Goal: Transaction & Acquisition: Download file/media

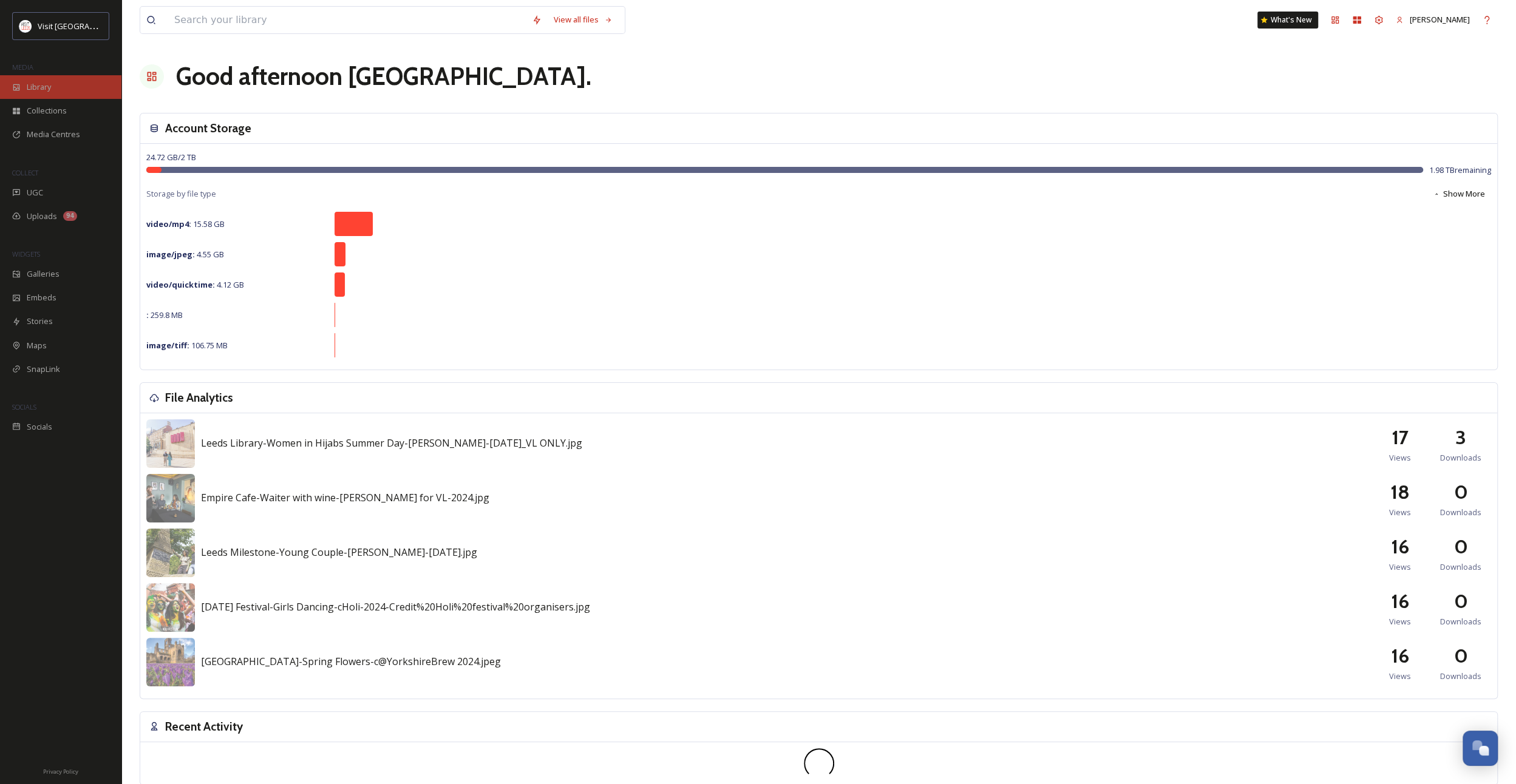
click at [59, 86] on div "Library" at bounding box center [60, 87] width 121 height 23
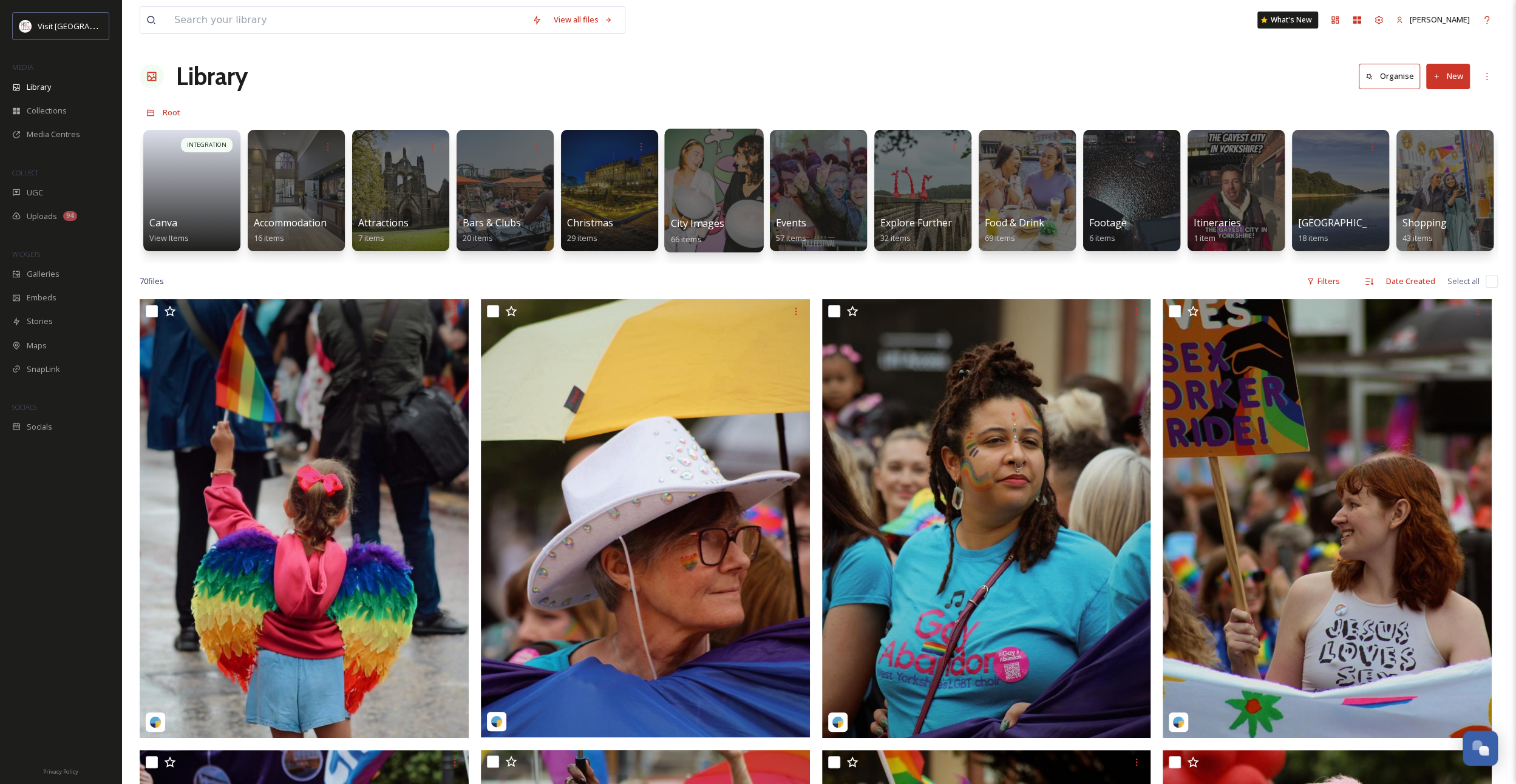
click at [733, 196] on div at bounding box center [714, 190] width 99 height 124
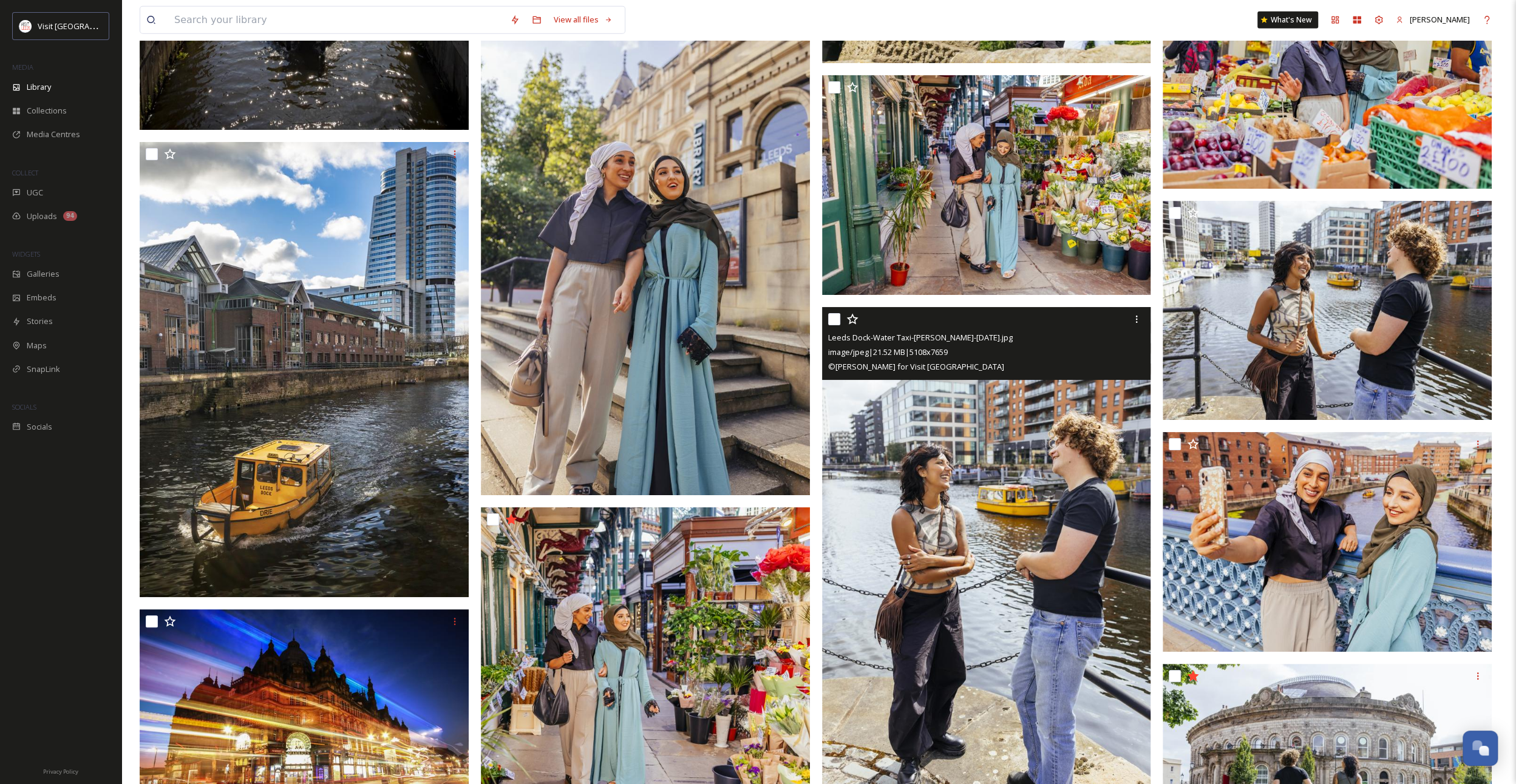
scroll to position [3229, 0]
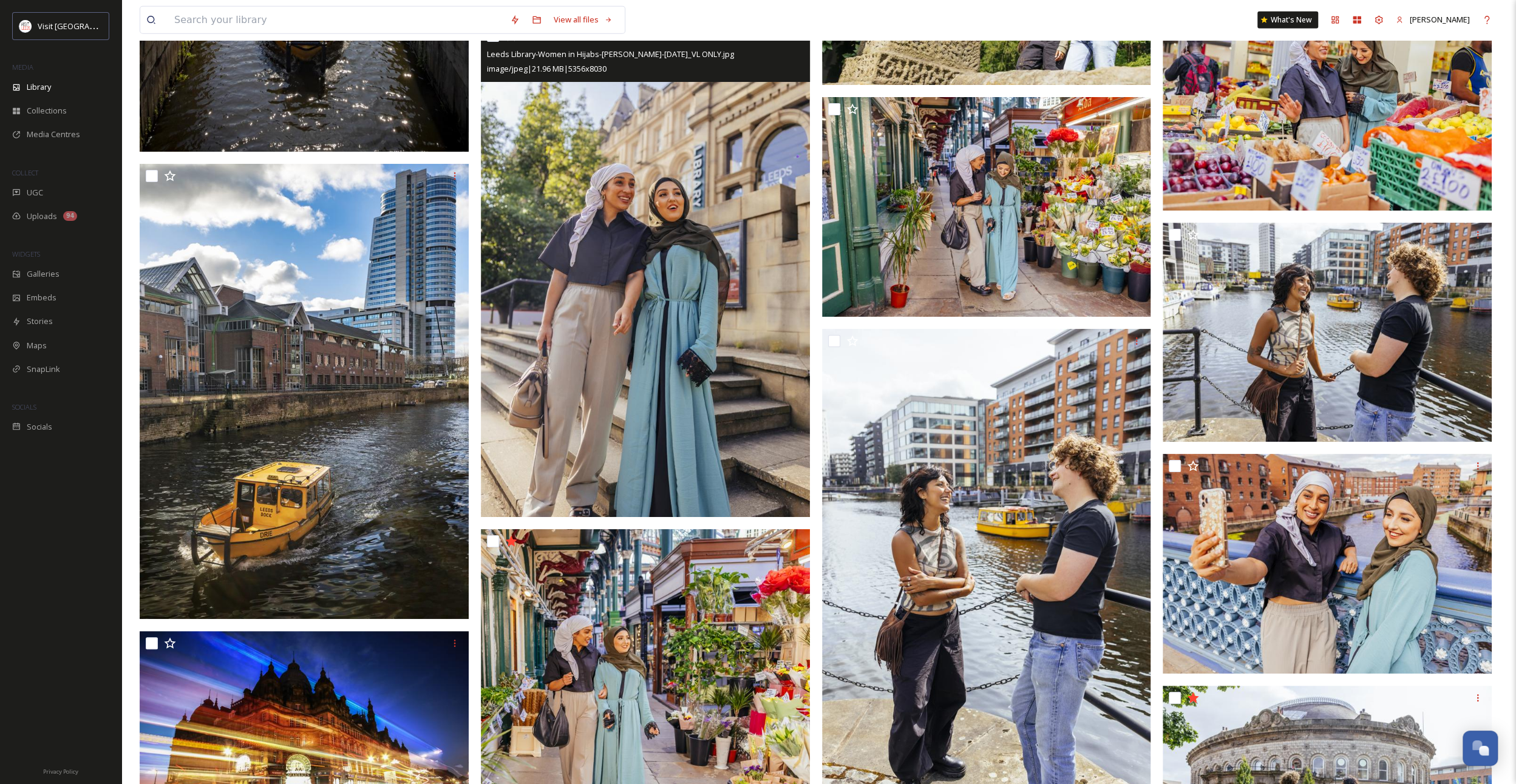
click at [559, 405] on img at bounding box center [645, 270] width 329 height 493
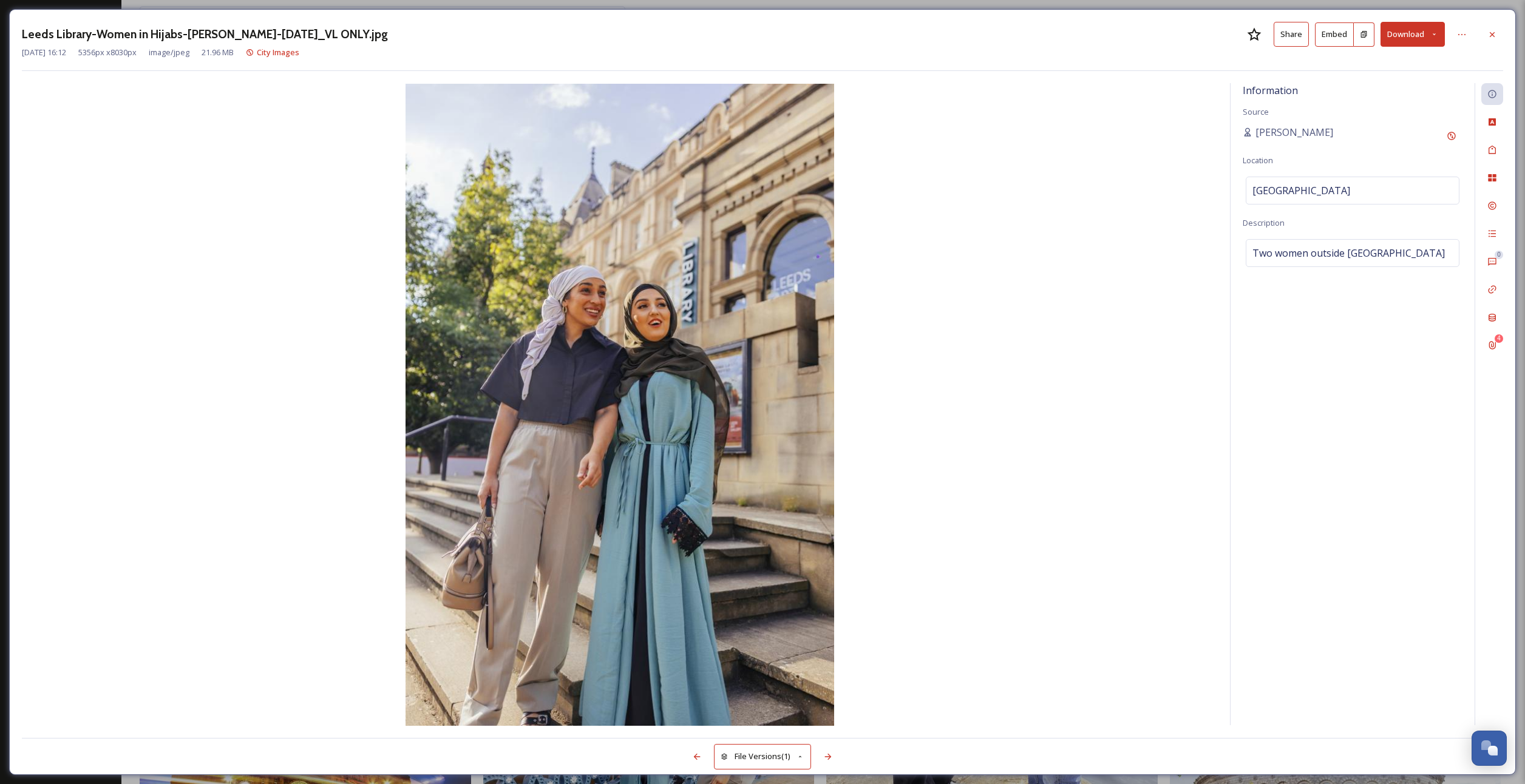
click at [1430, 35] on icon at bounding box center [1434, 34] width 8 height 8
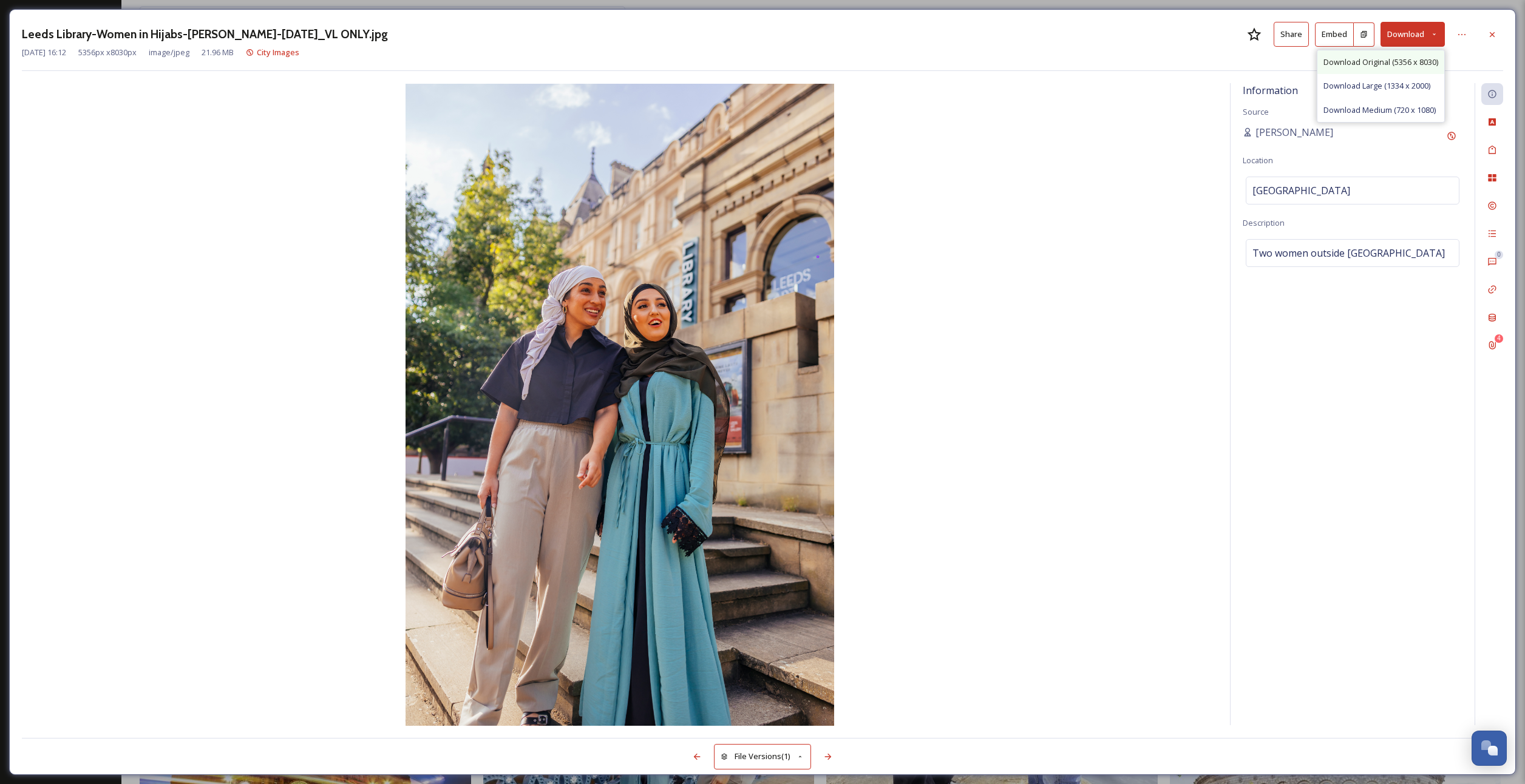
click at [1396, 58] on span "Download Original (5356 x 8030)" at bounding box center [1380, 62] width 115 height 12
click at [1494, 39] on div at bounding box center [1492, 34] width 22 height 22
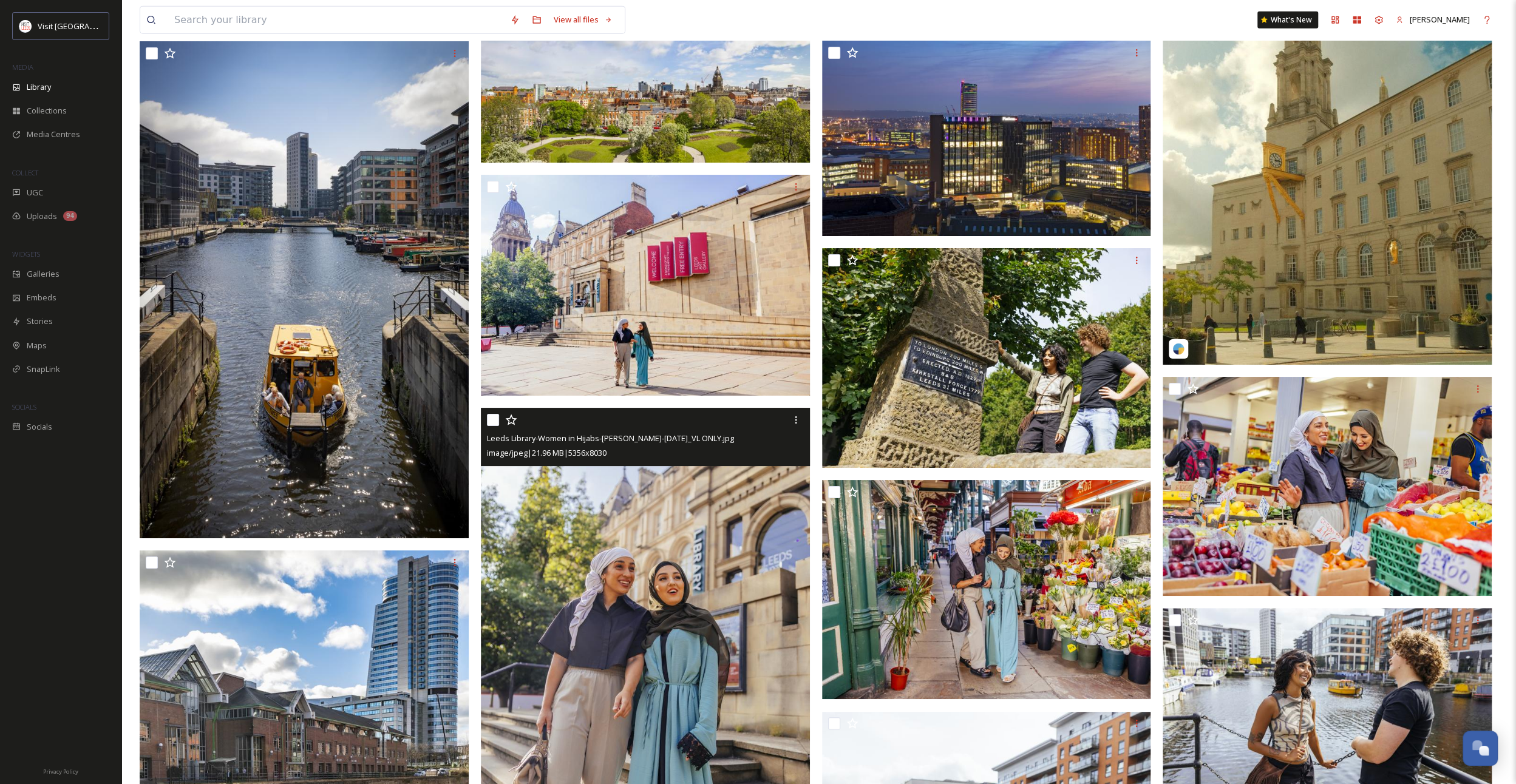
scroll to position [2501, 0]
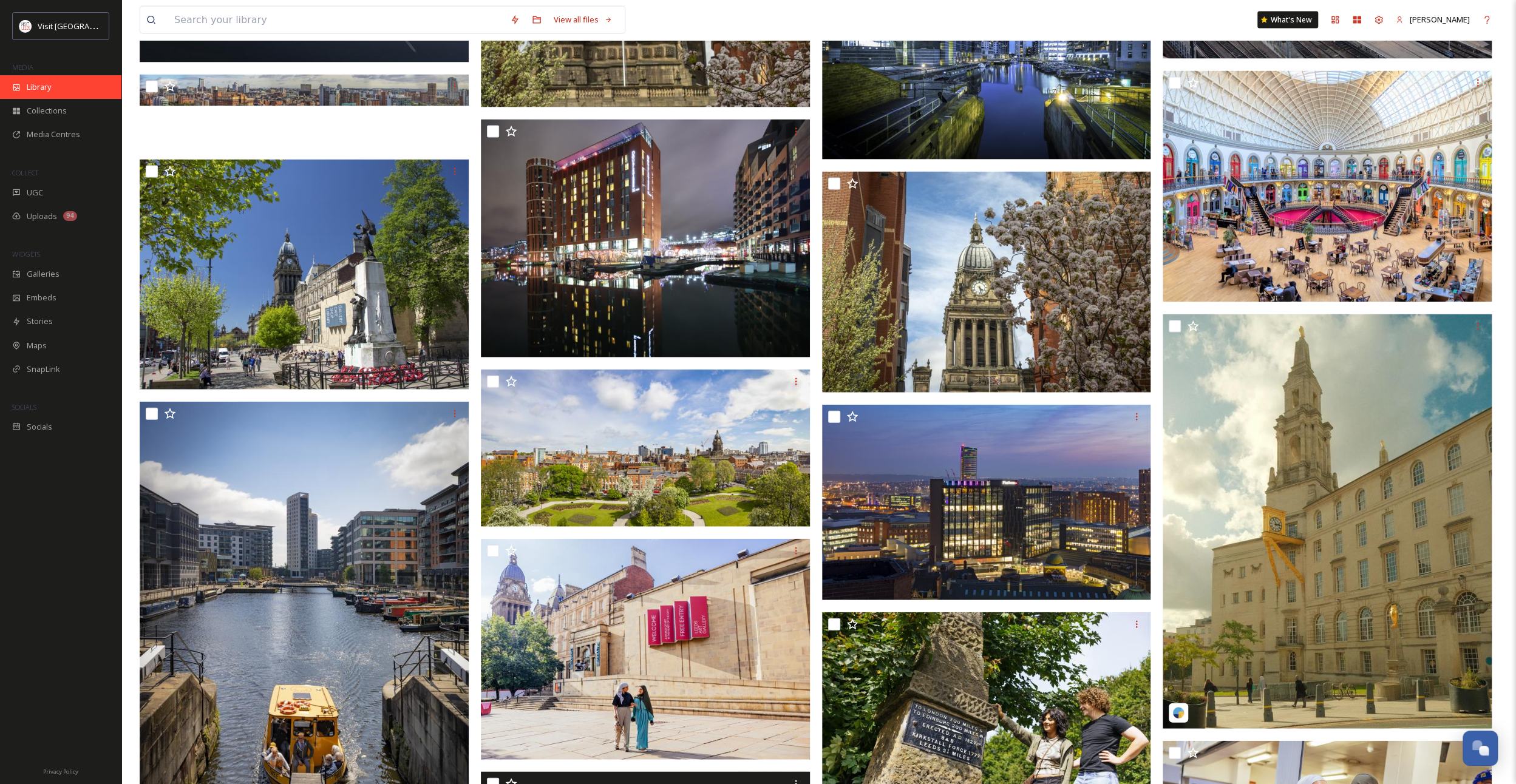
click at [67, 81] on div "Library" at bounding box center [60, 87] width 121 height 23
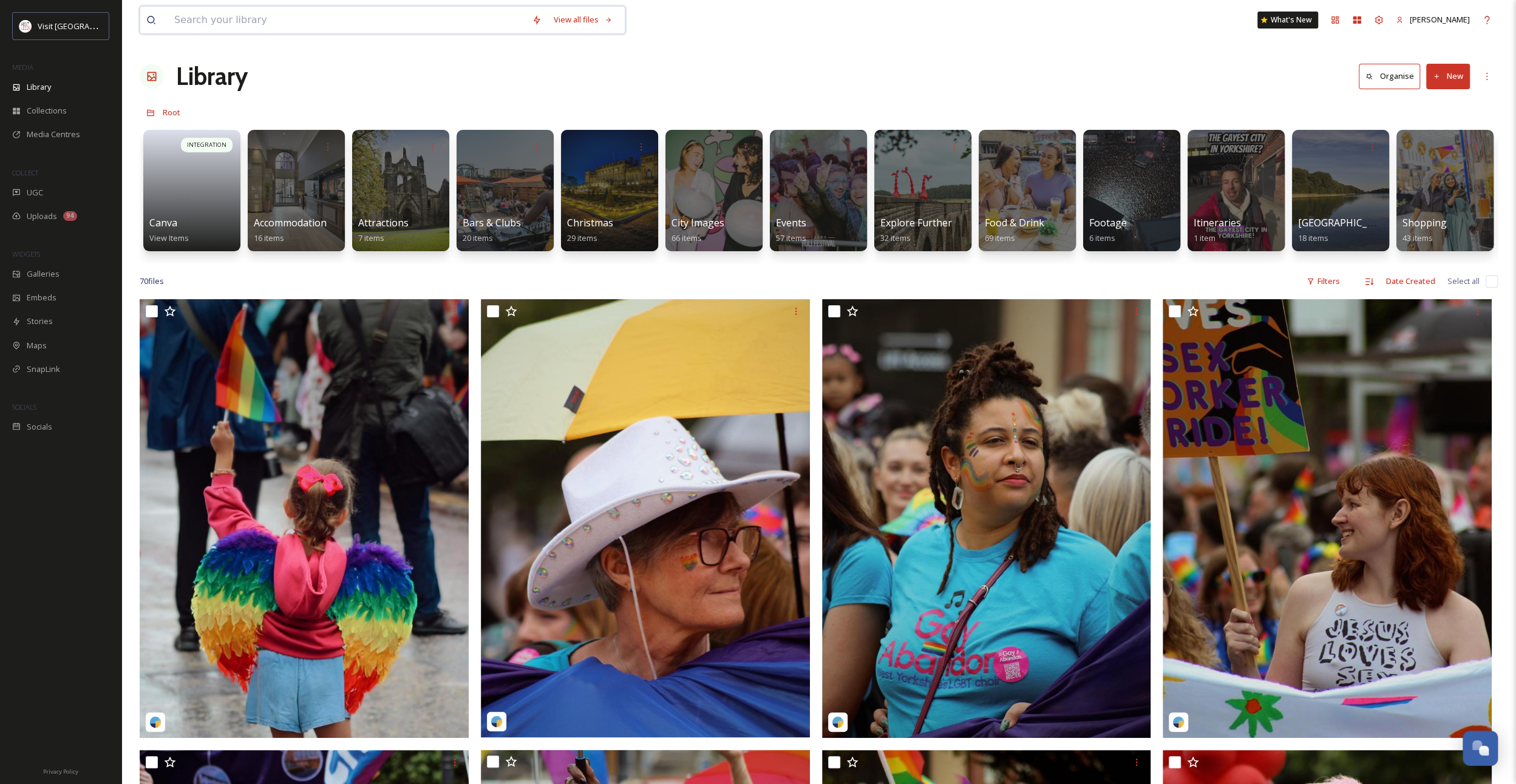
click at [472, 16] on input at bounding box center [347, 20] width 358 height 27
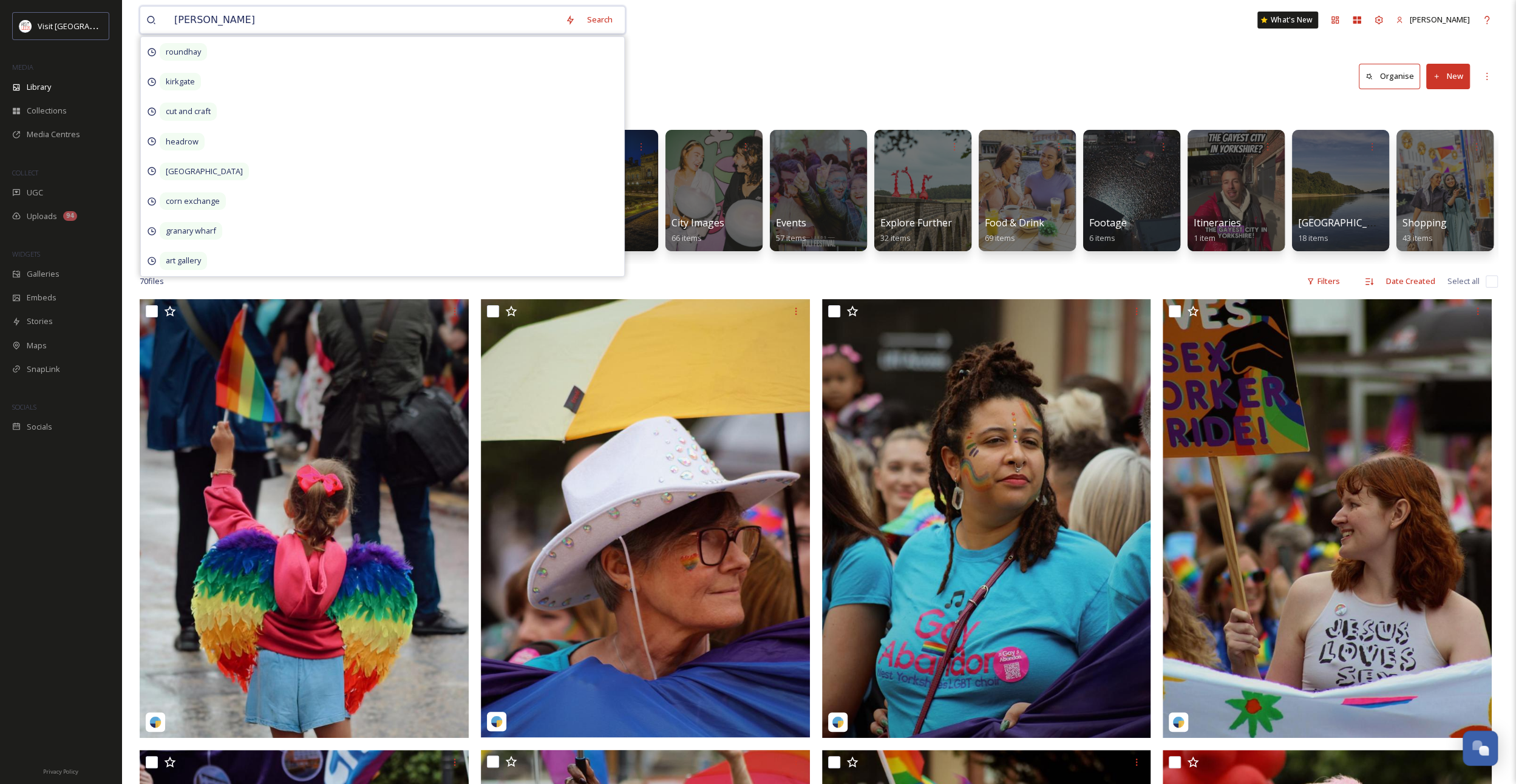
type input "[PERSON_NAME]"
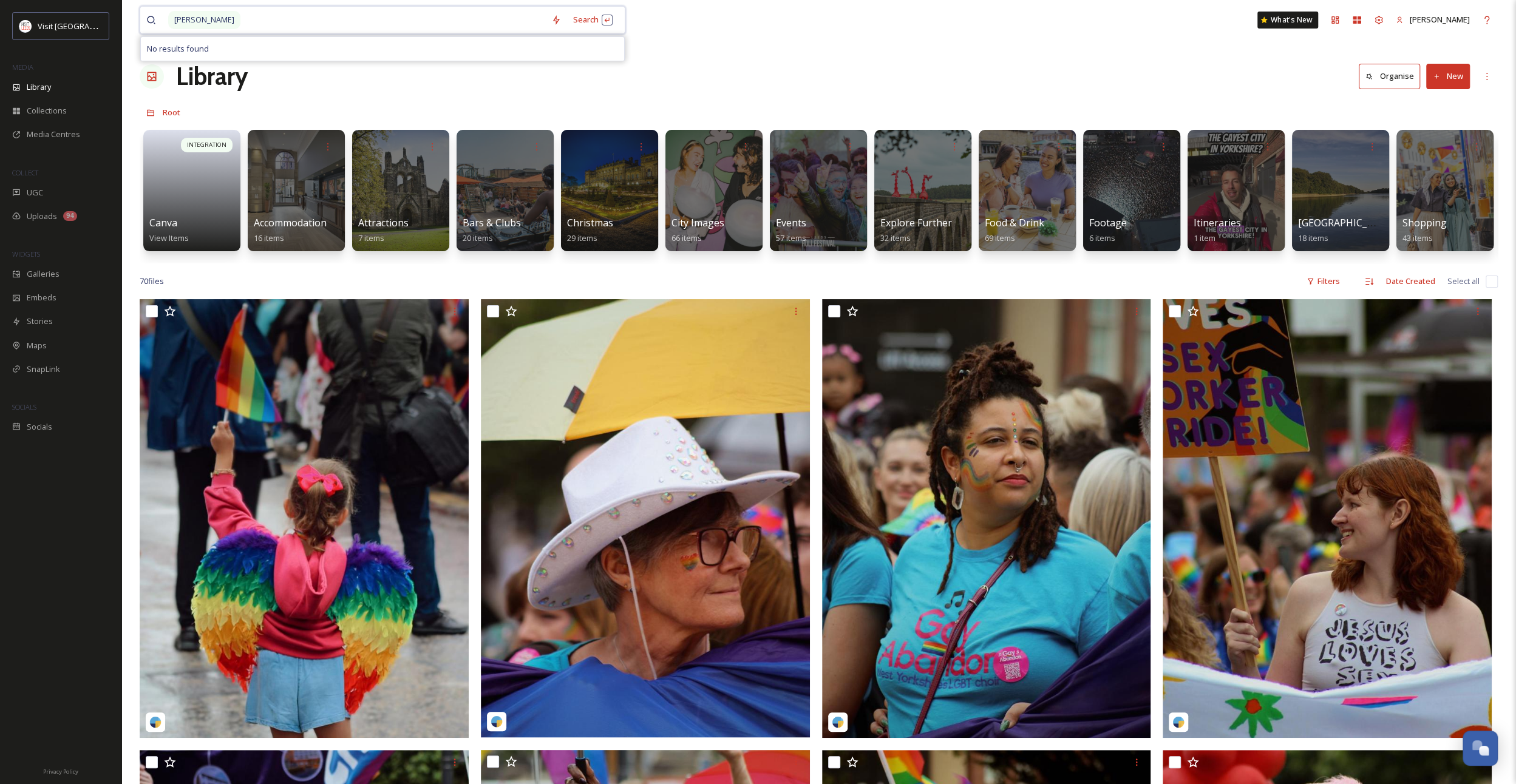
click at [199, 17] on span "[PERSON_NAME]" at bounding box center [204, 20] width 72 height 17
click at [196, 20] on span "[PERSON_NAME]" at bounding box center [204, 20] width 72 height 17
click at [195, 23] on span "[PERSON_NAME]" at bounding box center [204, 20] width 72 height 17
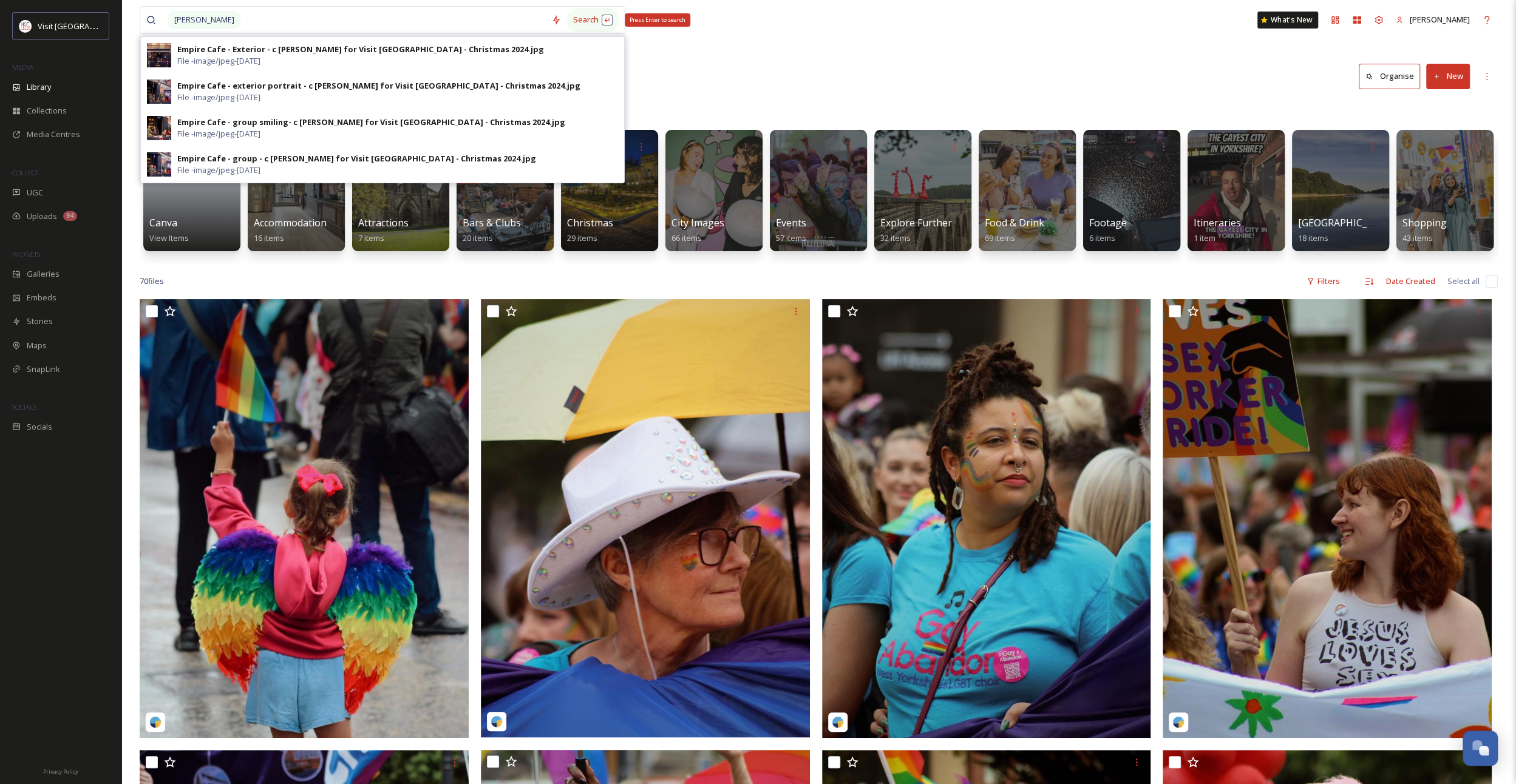
click at [583, 17] on div "Search Press Enter to search" at bounding box center [593, 20] width 52 height 23
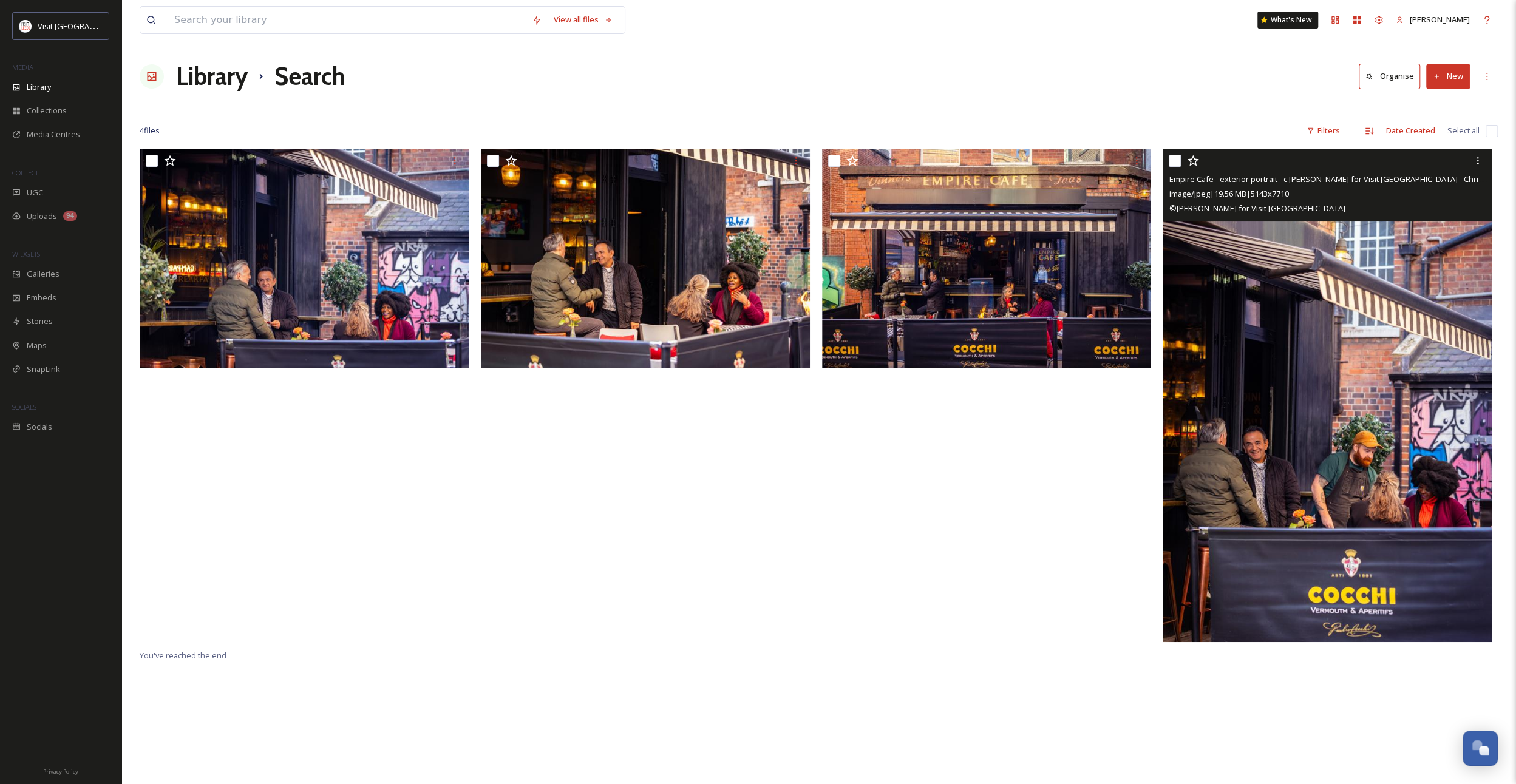
click at [1332, 508] on img at bounding box center [1327, 395] width 329 height 493
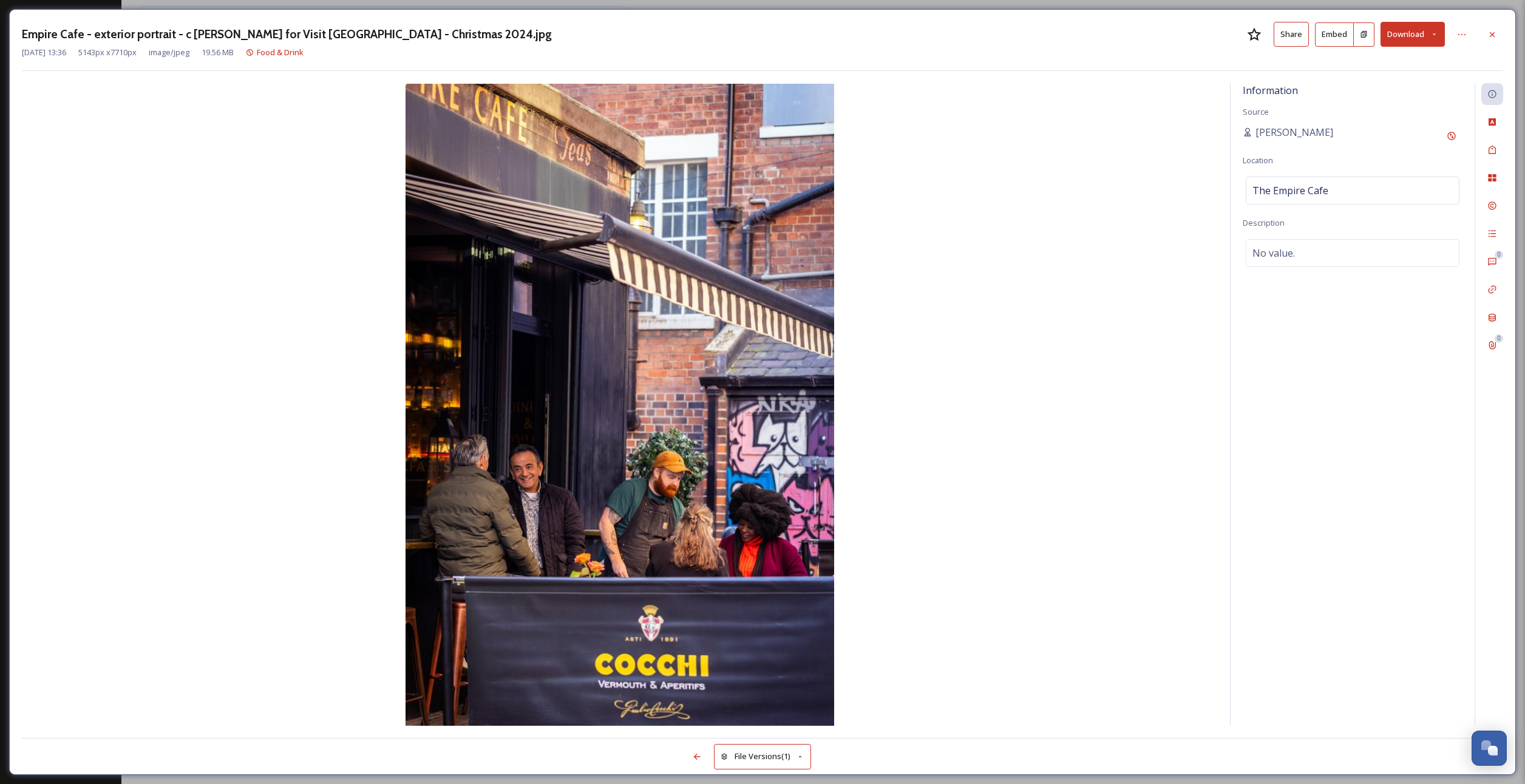
click at [1398, 31] on button "Download" at bounding box center [1412, 34] width 64 height 25
click at [1390, 63] on span "Download Original (5143 x 7710)" at bounding box center [1380, 62] width 115 height 12
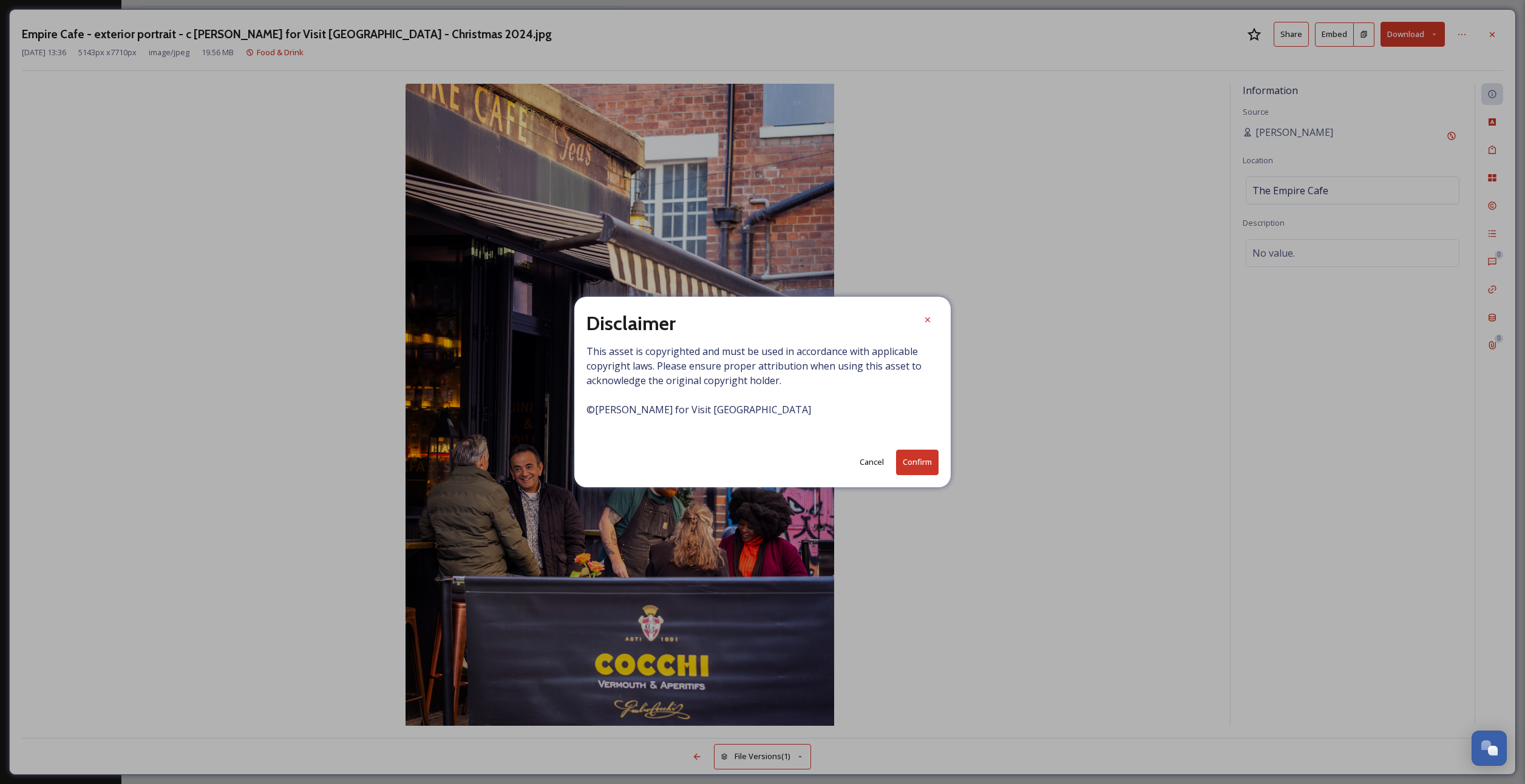
click at [920, 462] on button "Confirm" at bounding box center [917, 462] width 42 height 25
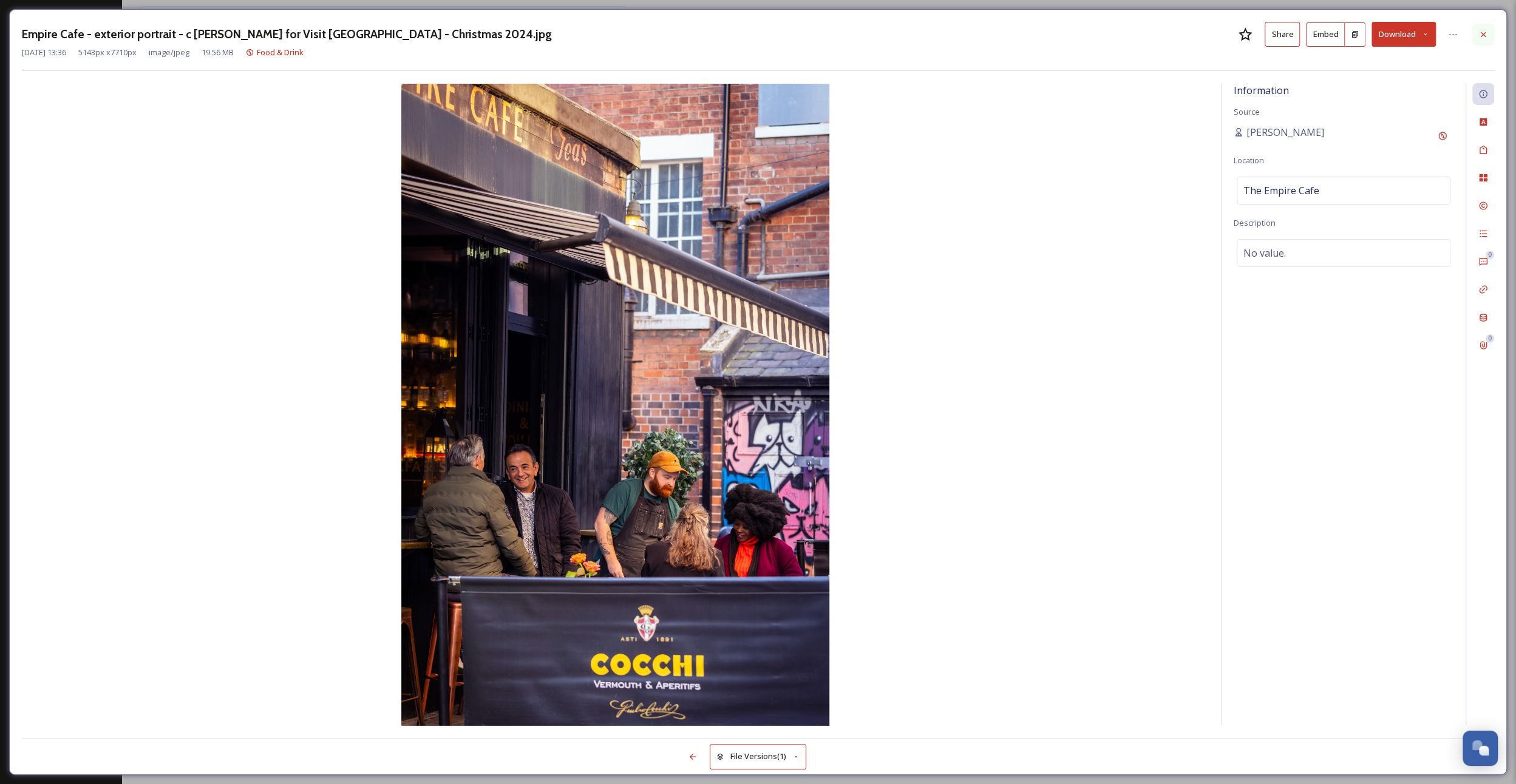
click at [1491, 31] on div at bounding box center [1483, 34] width 22 height 22
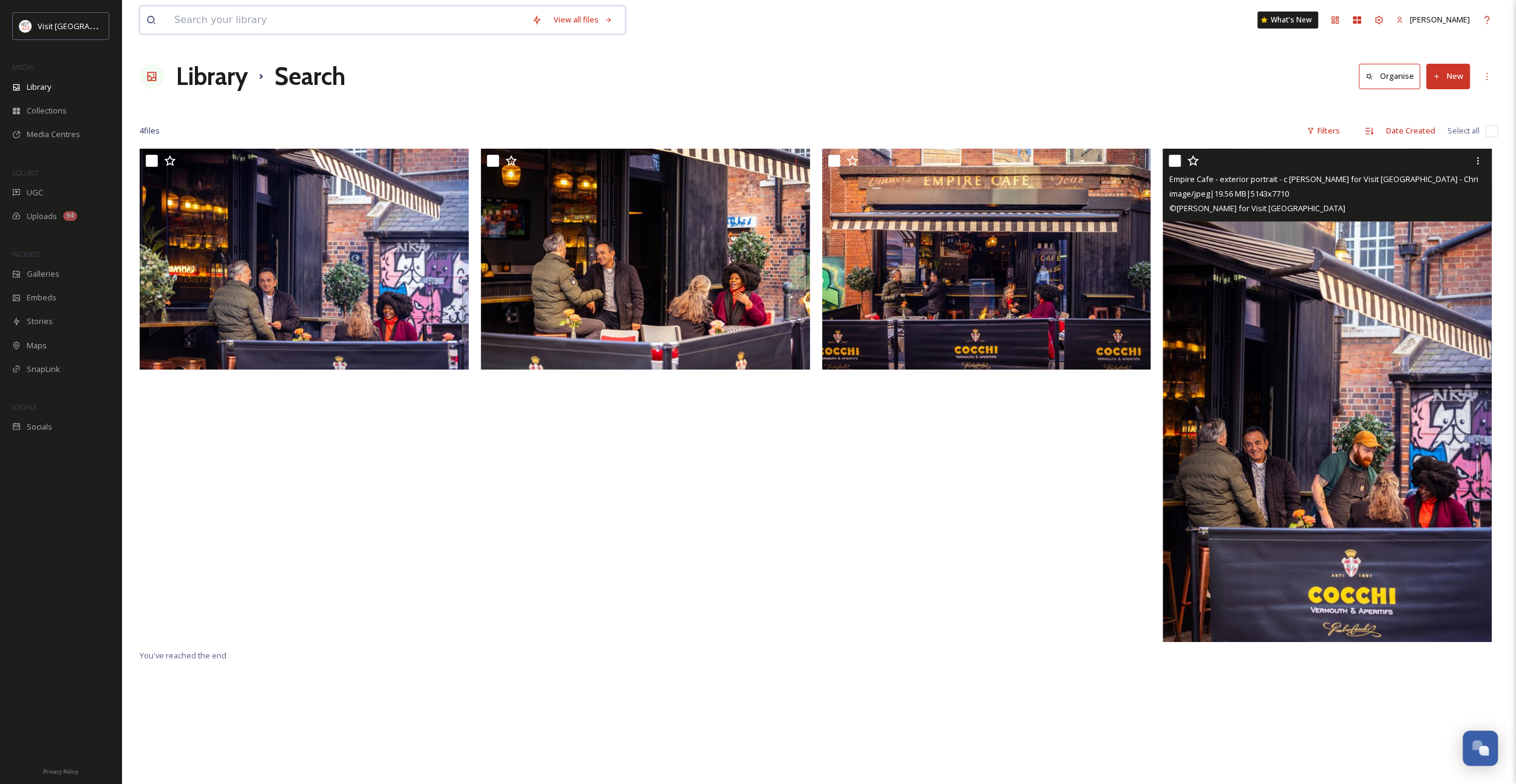
click at [289, 7] on input at bounding box center [347, 20] width 358 height 27
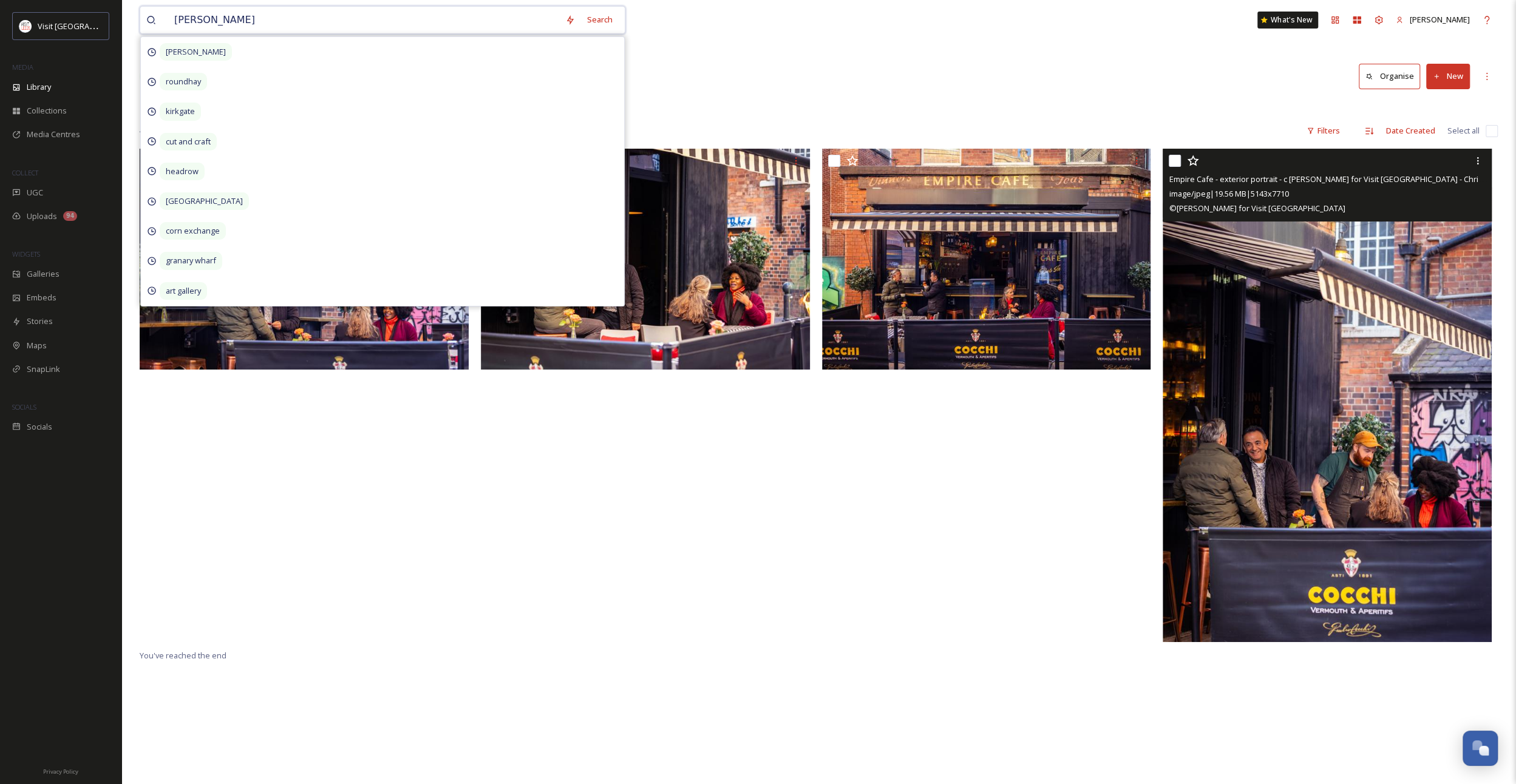
type input "[PERSON_NAME]"
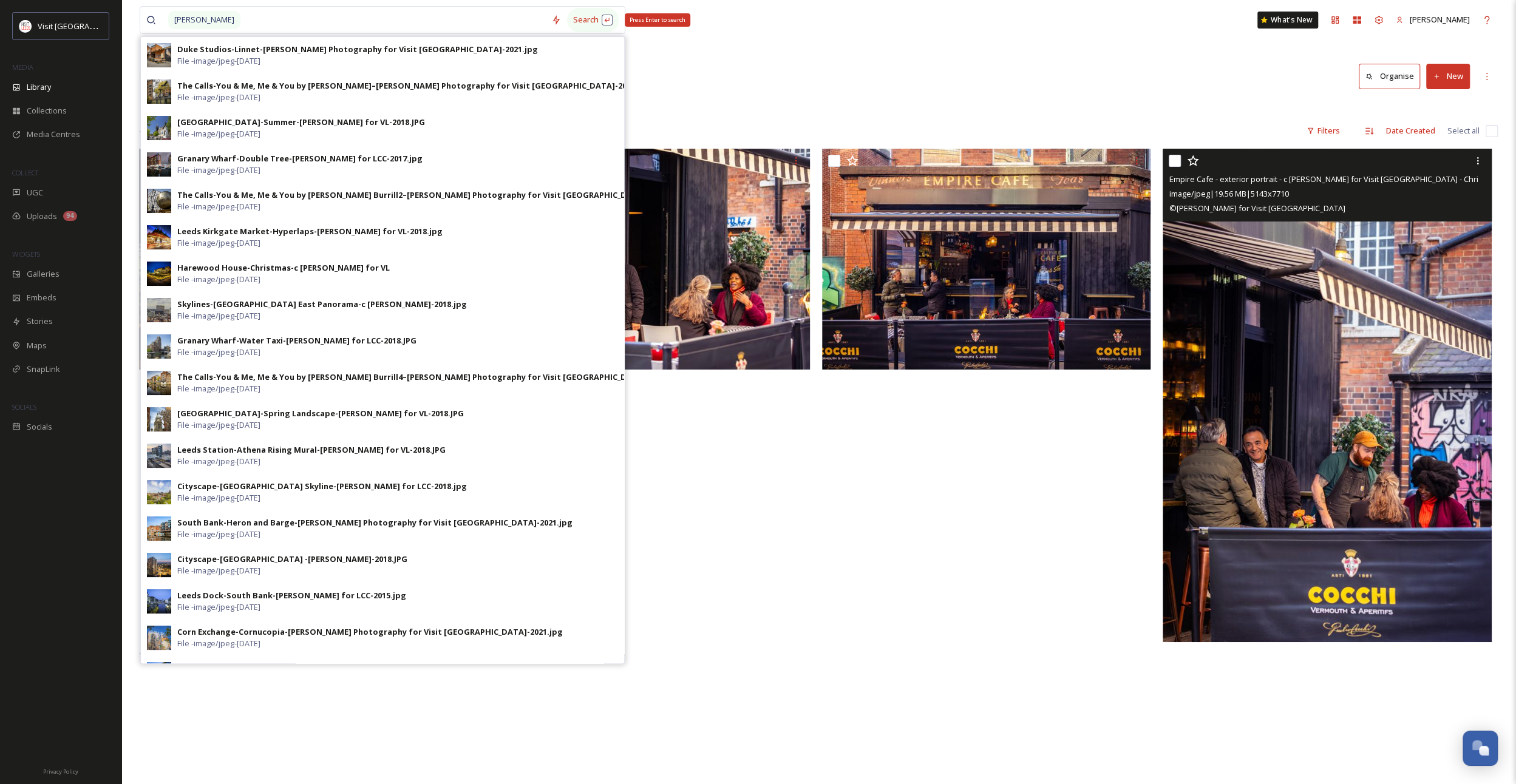
click at [573, 13] on div "Search Press Enter to search" at bounding box center [593, 20] width 52 height 23
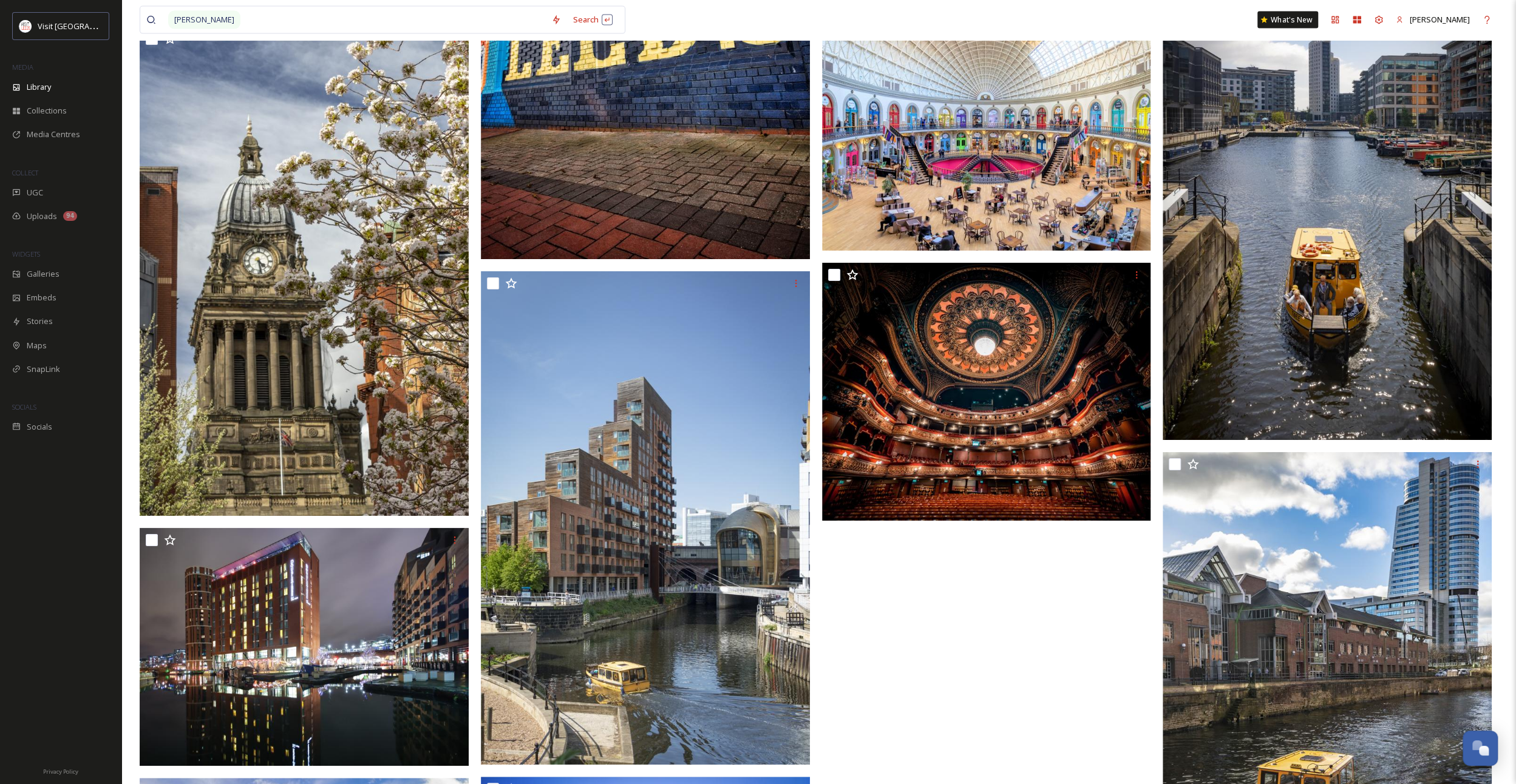
scroll to position [2749, 0]
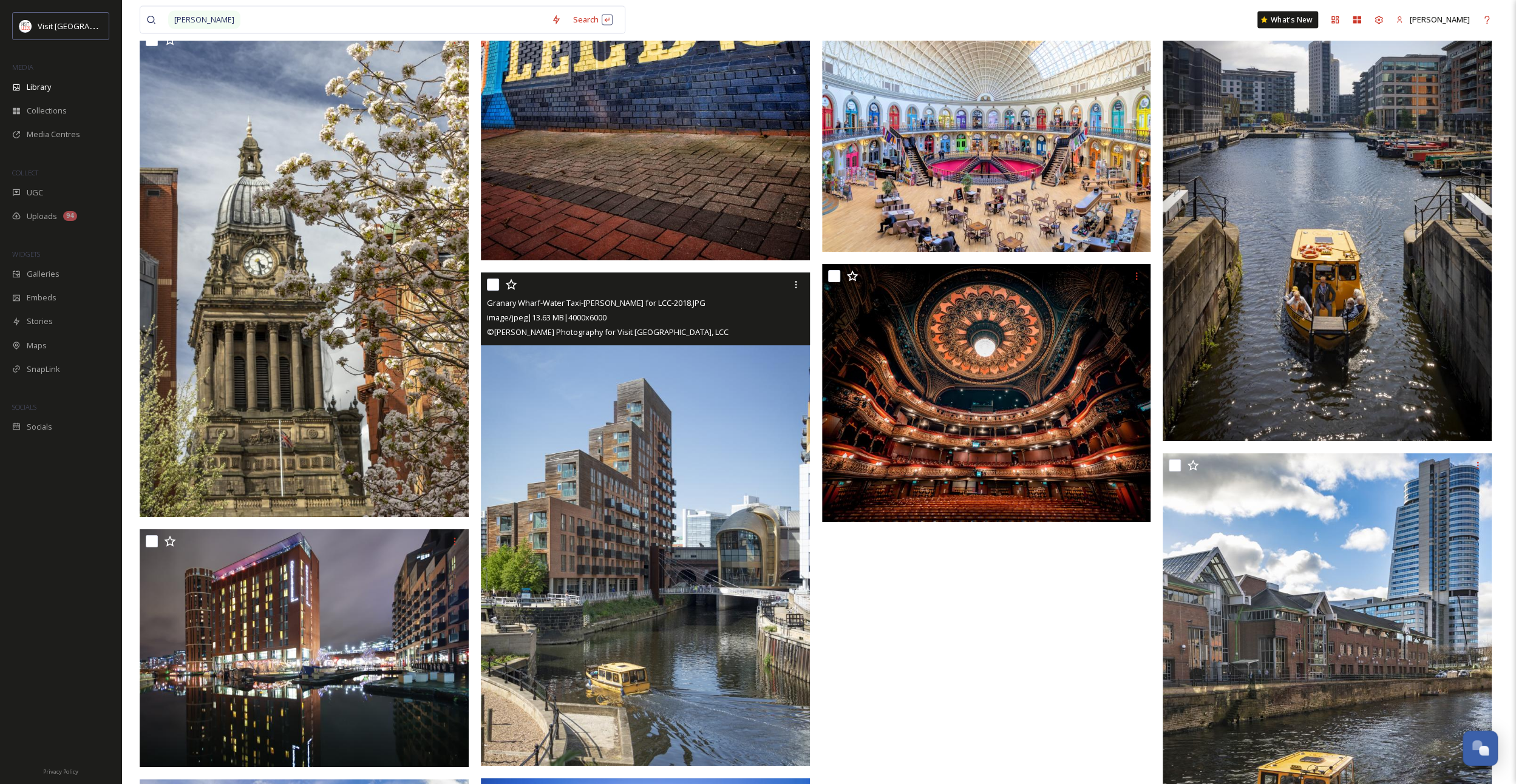
click at [733, 487] on img at bounding box center [645, 519] width 329 height 494
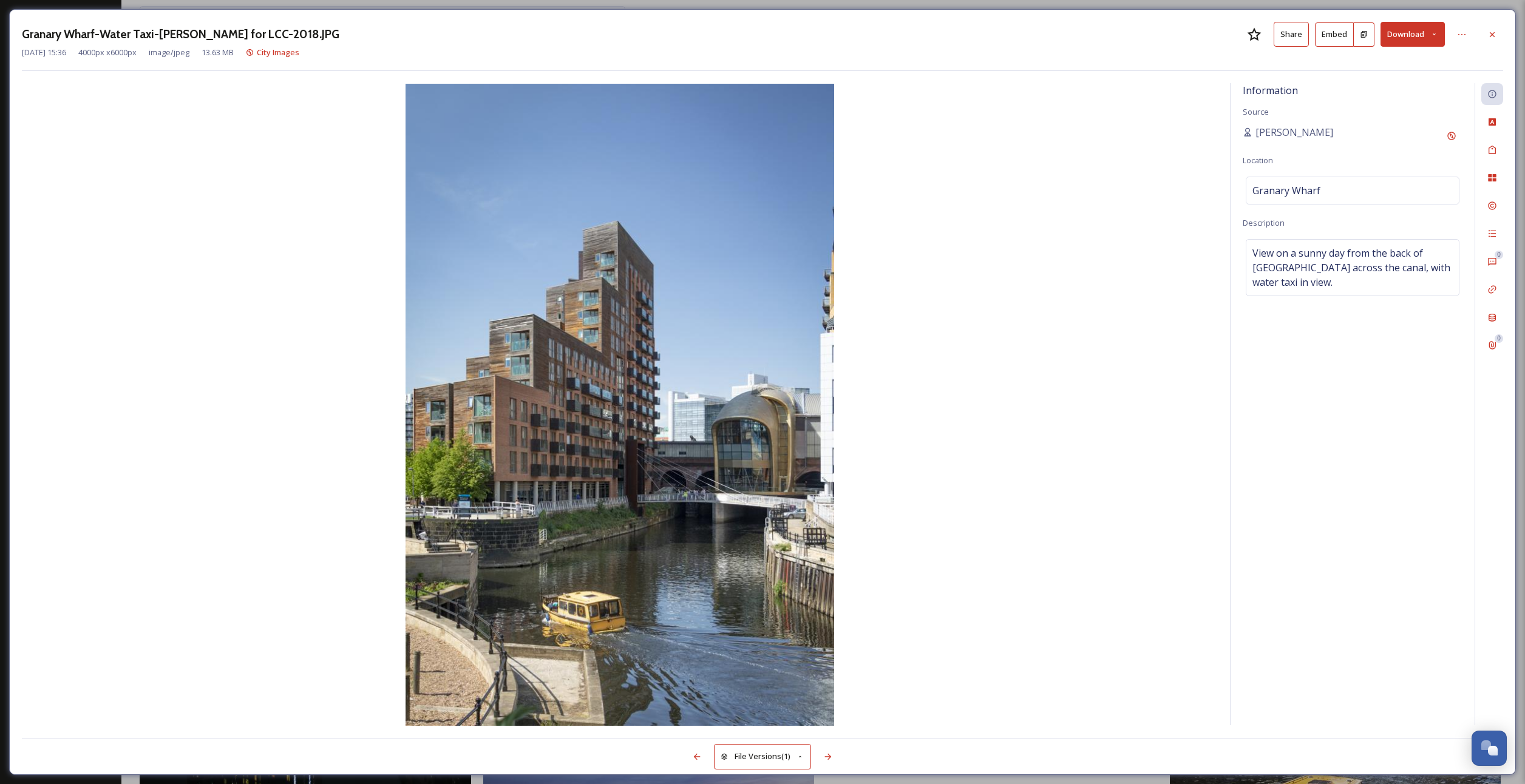
click at [1419, 31] on button "Download" at bounding box center [1412, 34] width 64 height 25
click at [1395, 59] on span "Download Original (4000 x 6000)" at bounding box center [1380, 62] width 115 height 12
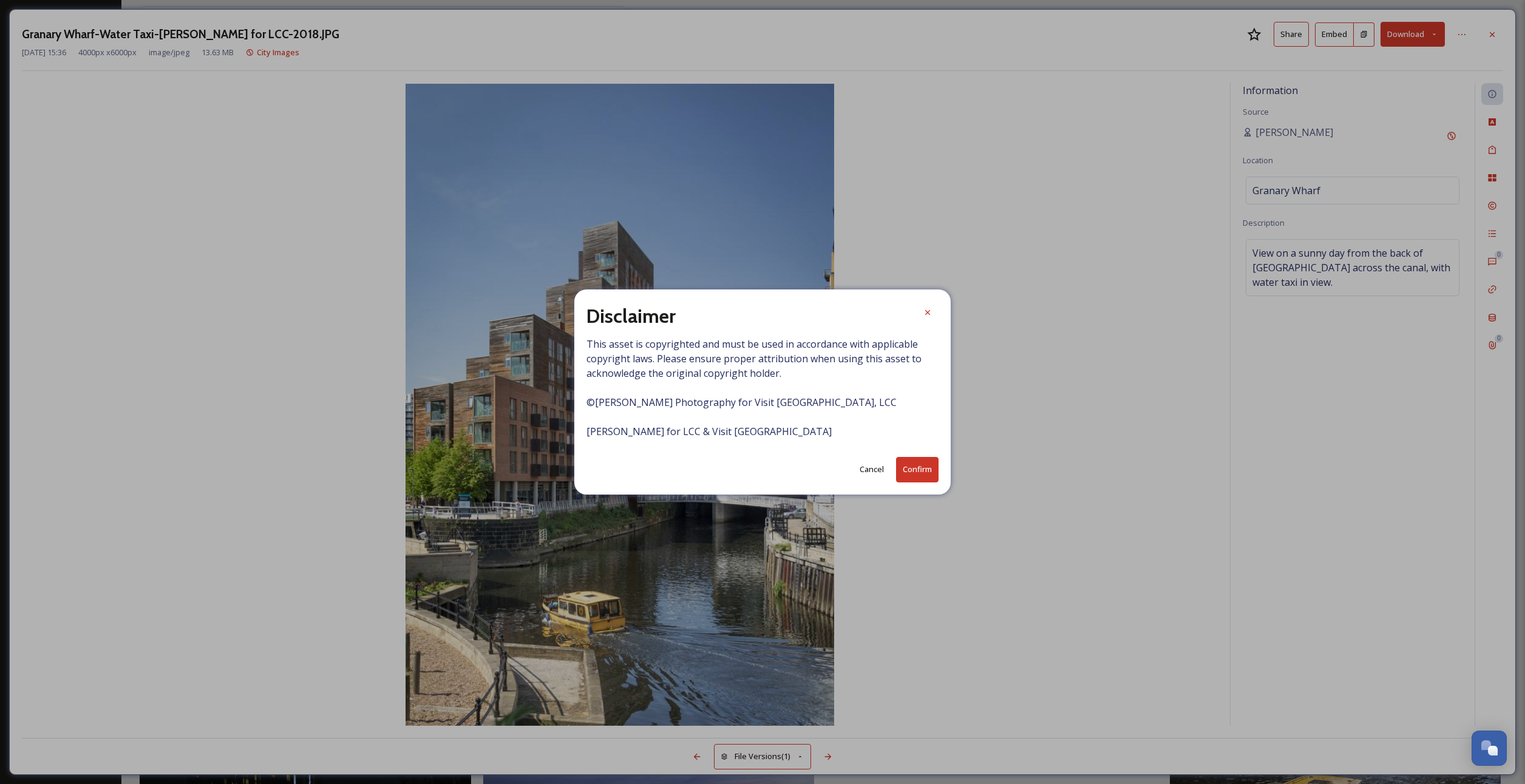
click at [907, 480] on button "Confirm" at bounding box center [917, 469] width 42 height 25
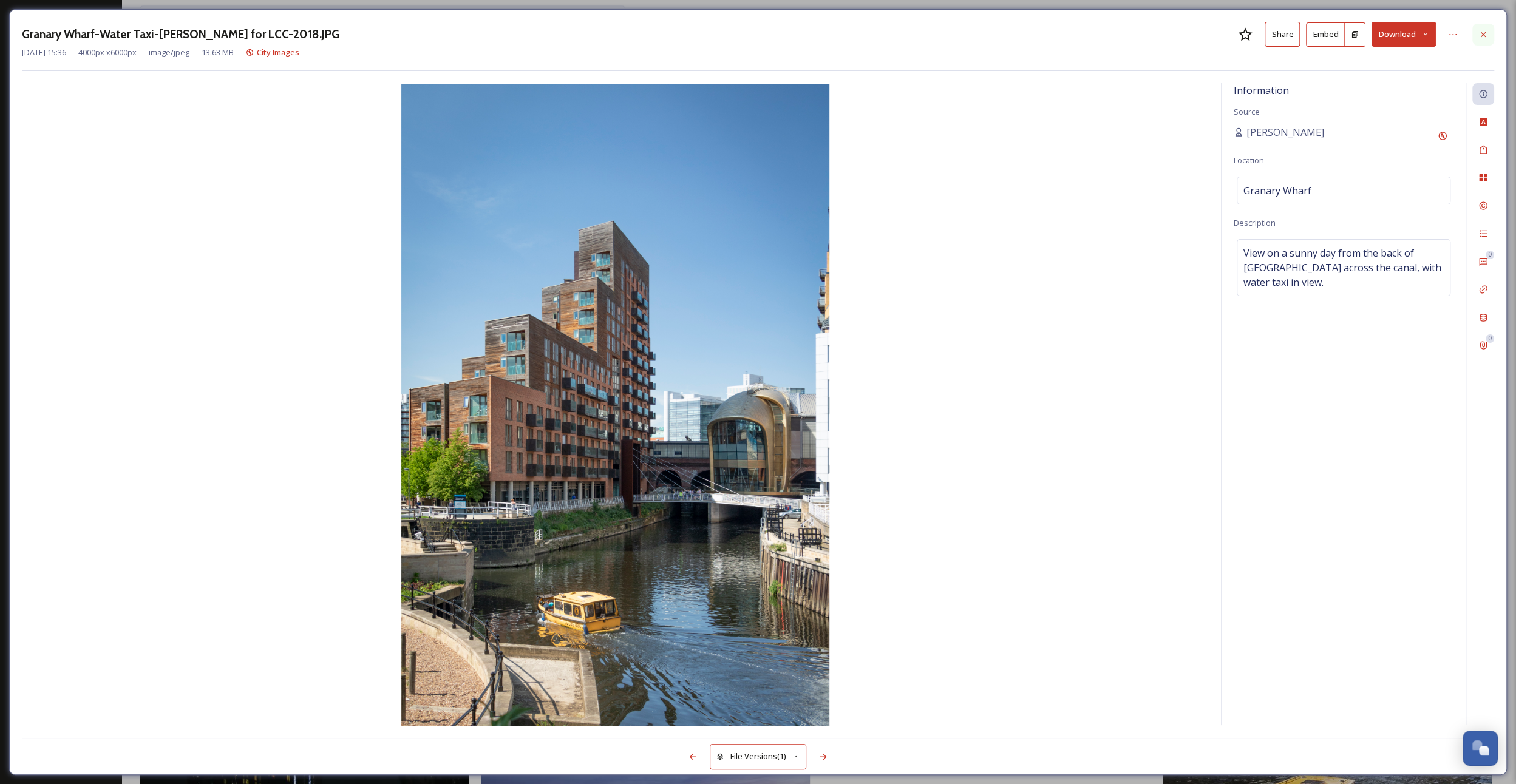
click at [1484, 33] on icon at bounding box center [1483, 34] width 5 height 5
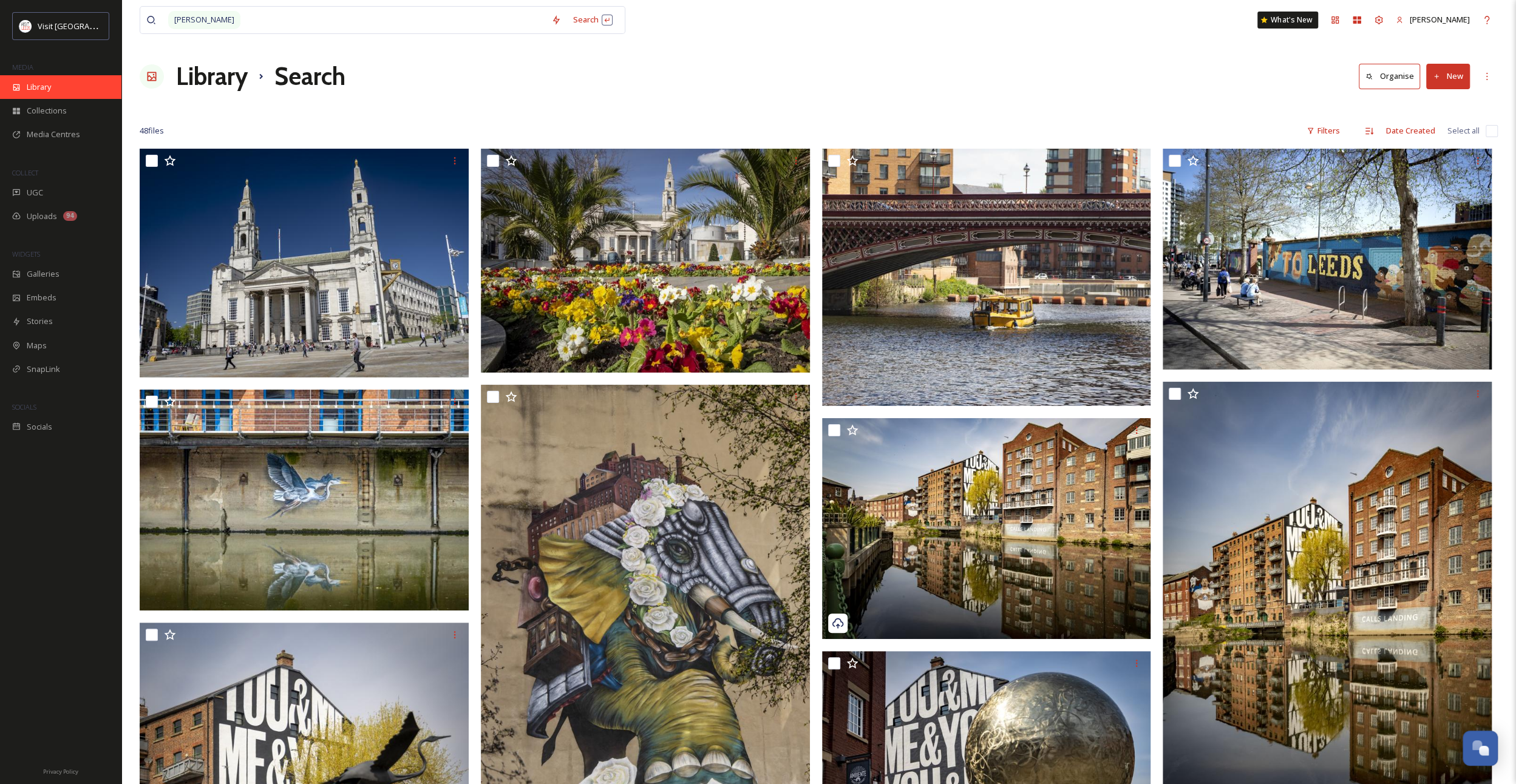
click at [47, 90] on span "Library" at bounding box center [38, 87] width 24 height 12
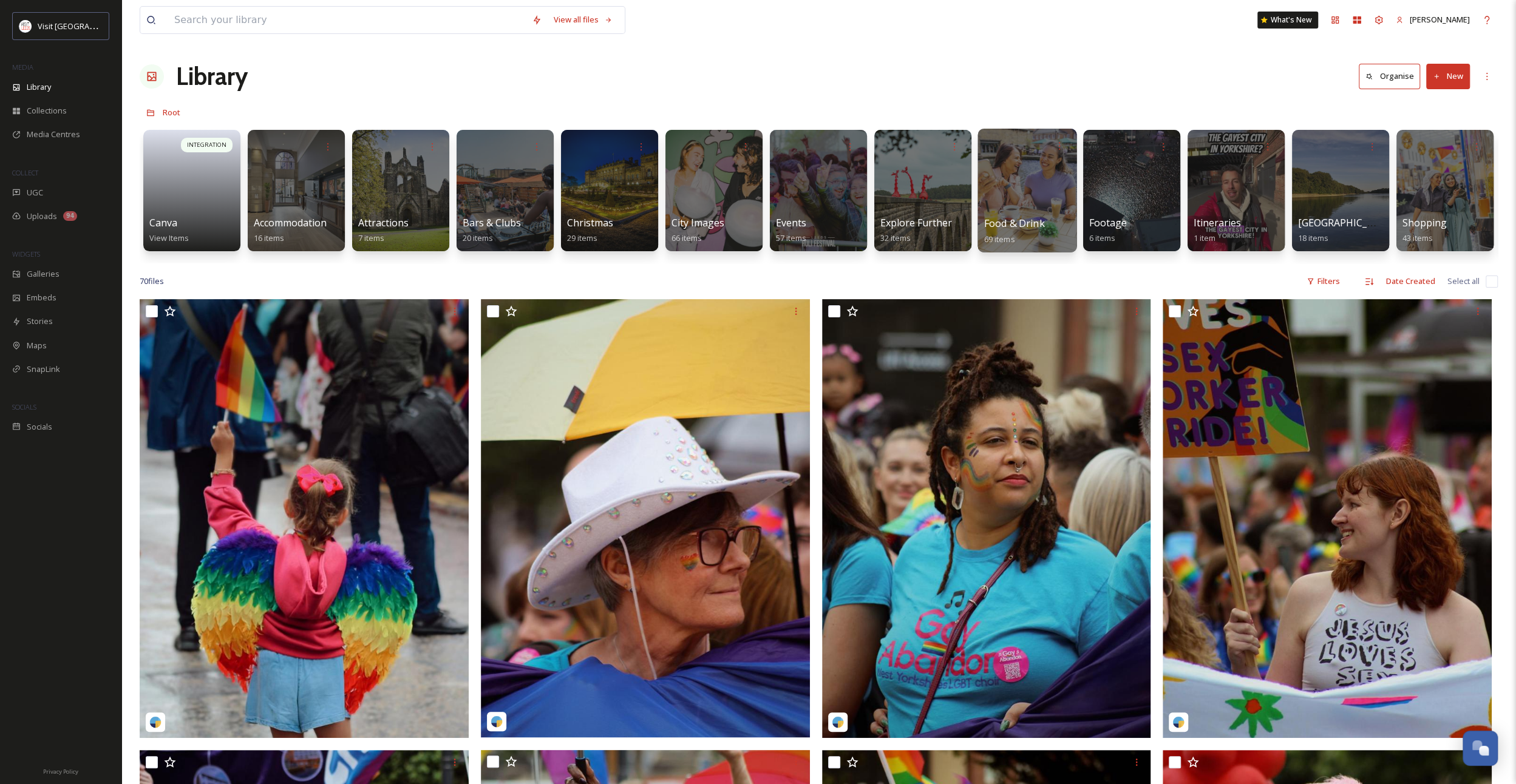
click at [998, 183] on div at bounding box center [1027, 190] width 99 height 124
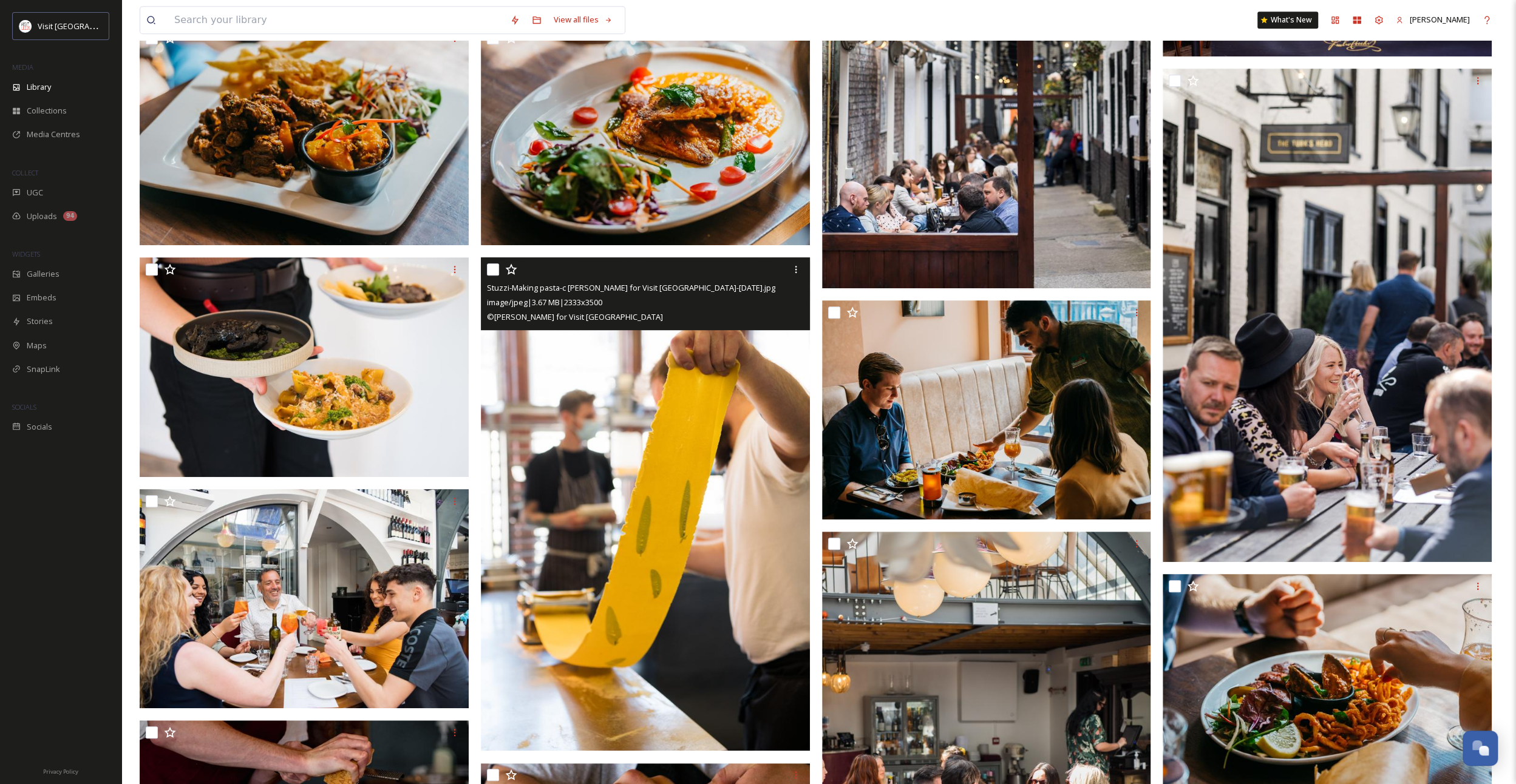
scroll to position [304, 0]
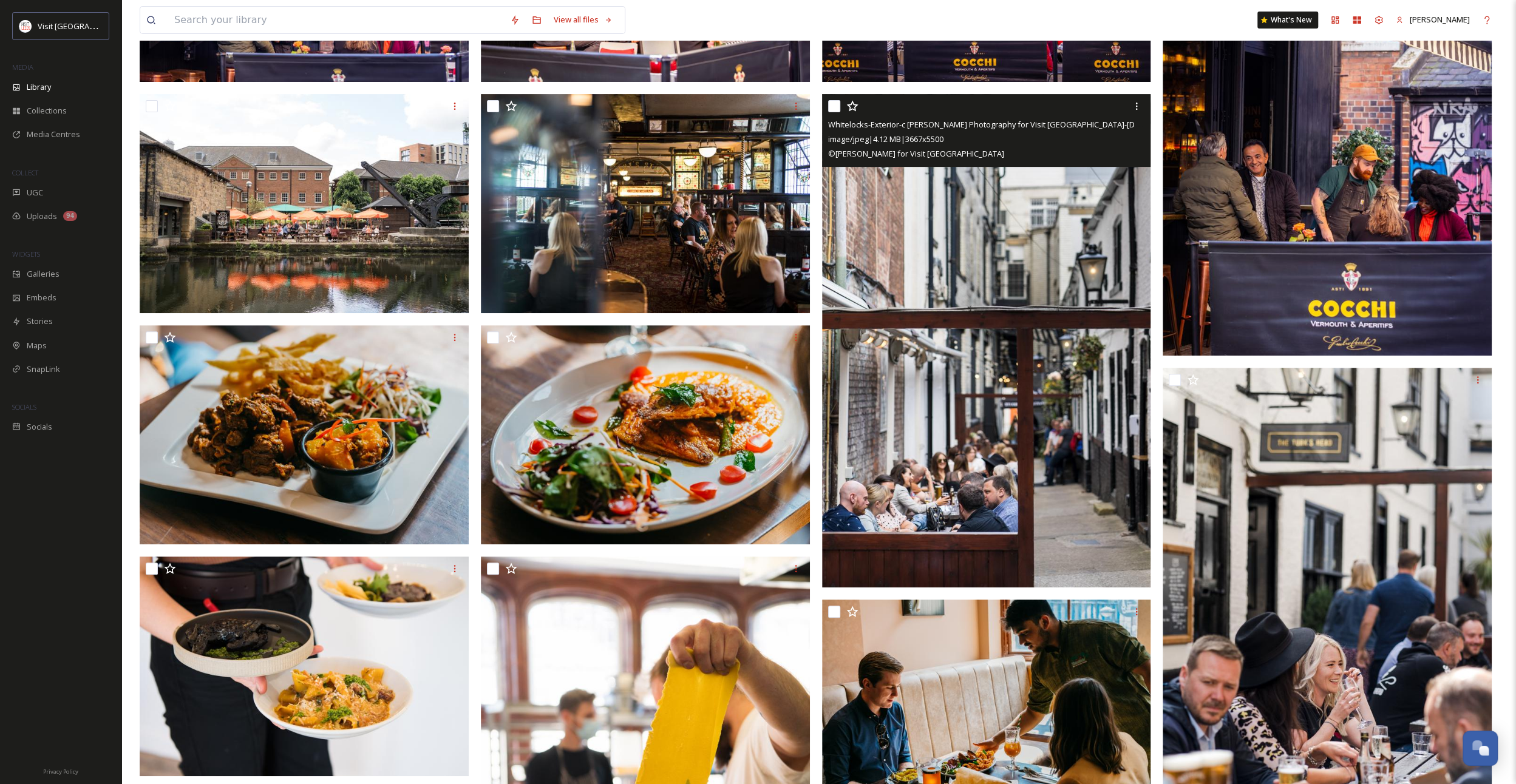
click at [1017, 415] on img at bounding box center [986, 340] width 329 height 494
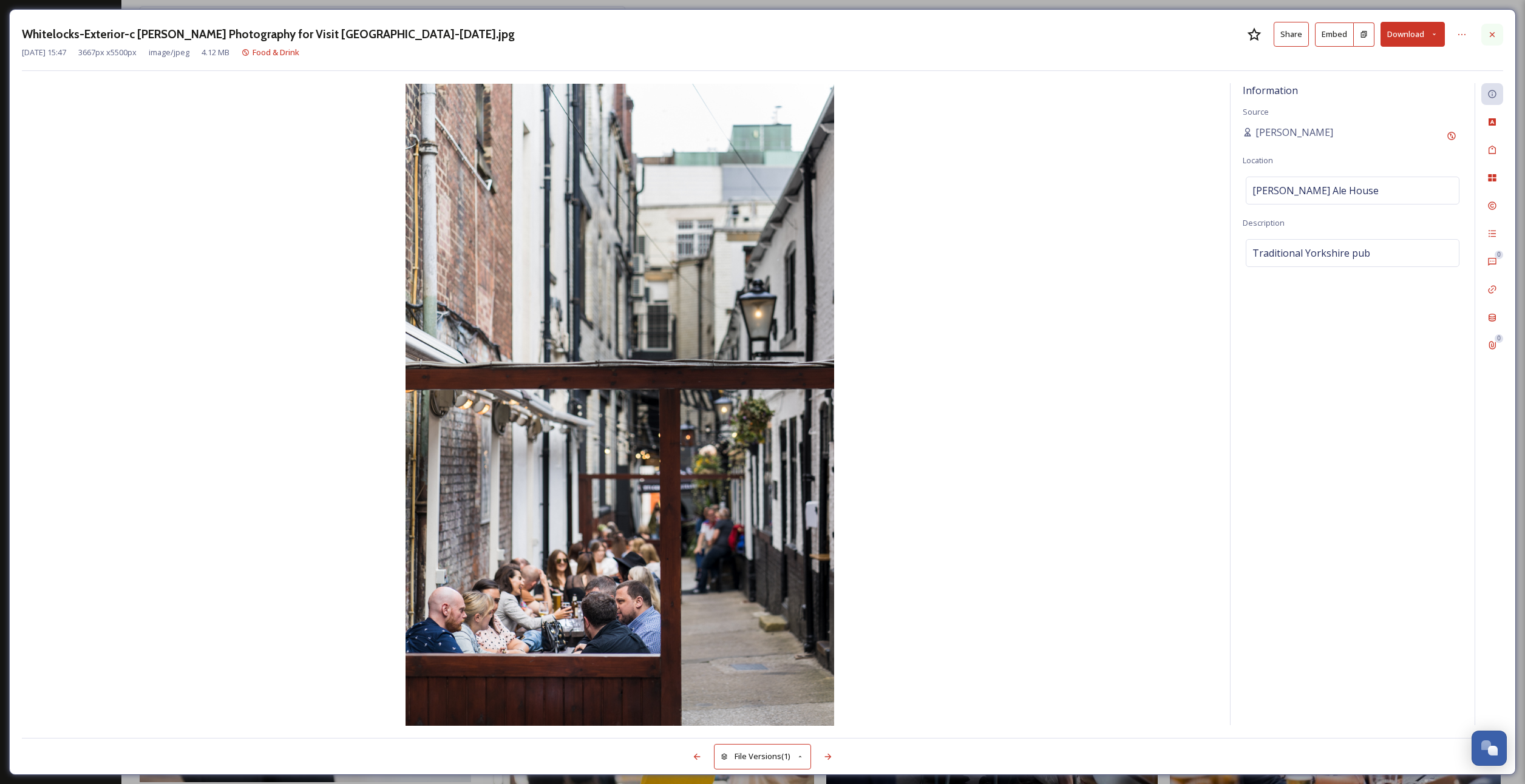
click at [1491, 35] on icon at bounding box center [1492, 34] width 5 height 5
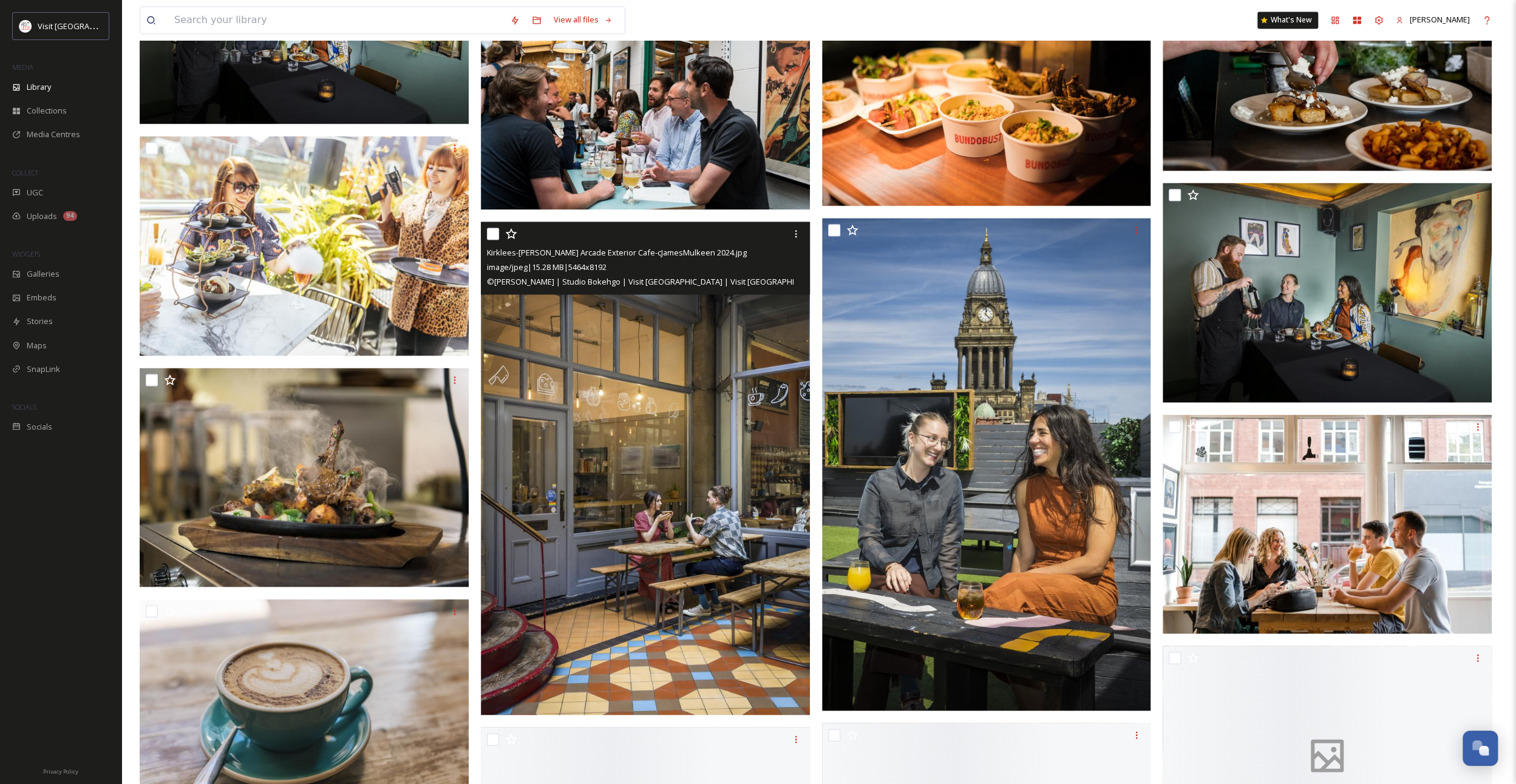
scroll to position [2124, 0]
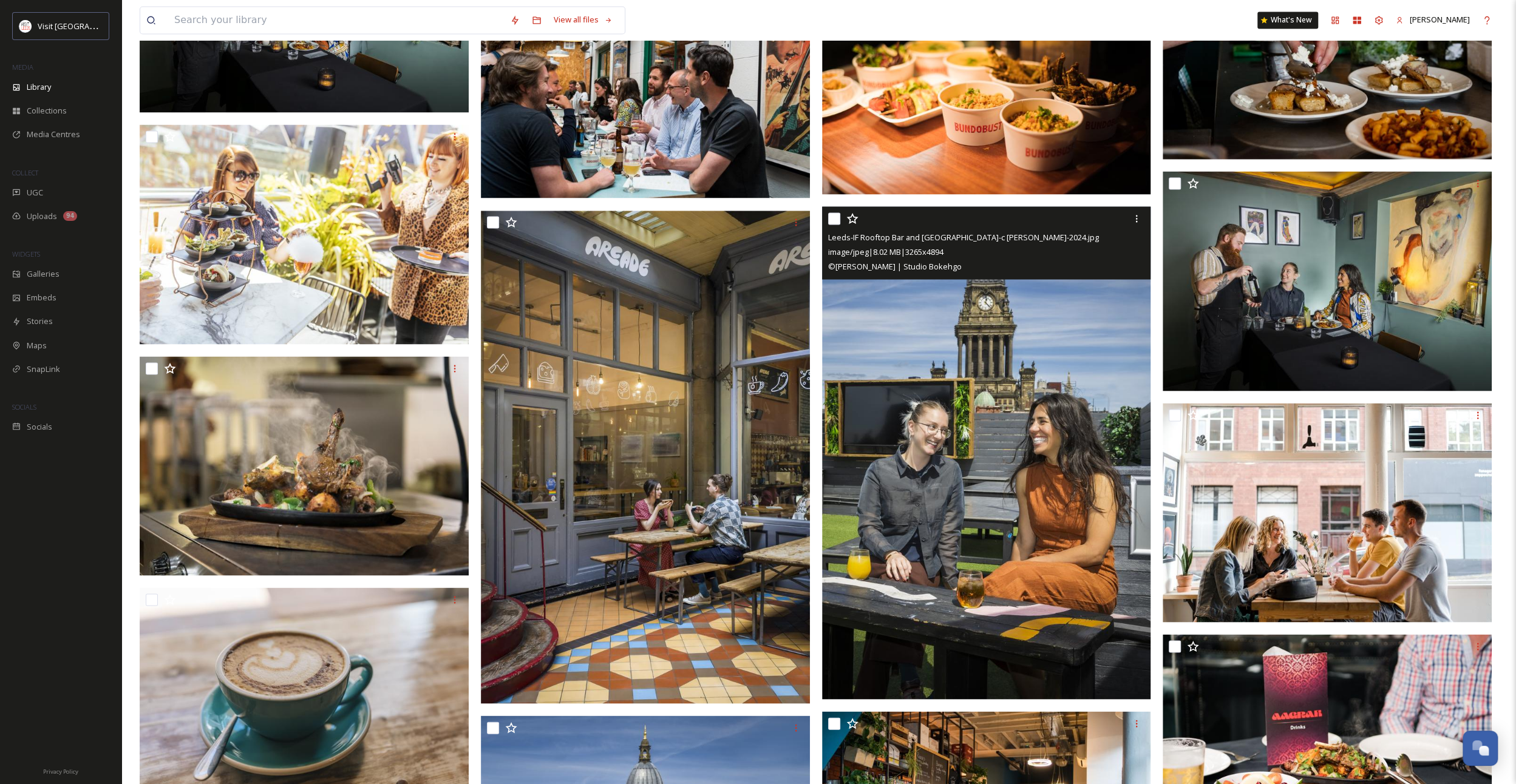
click at [951, 493] on img at bounding box center [986, 453] width 329 height 493
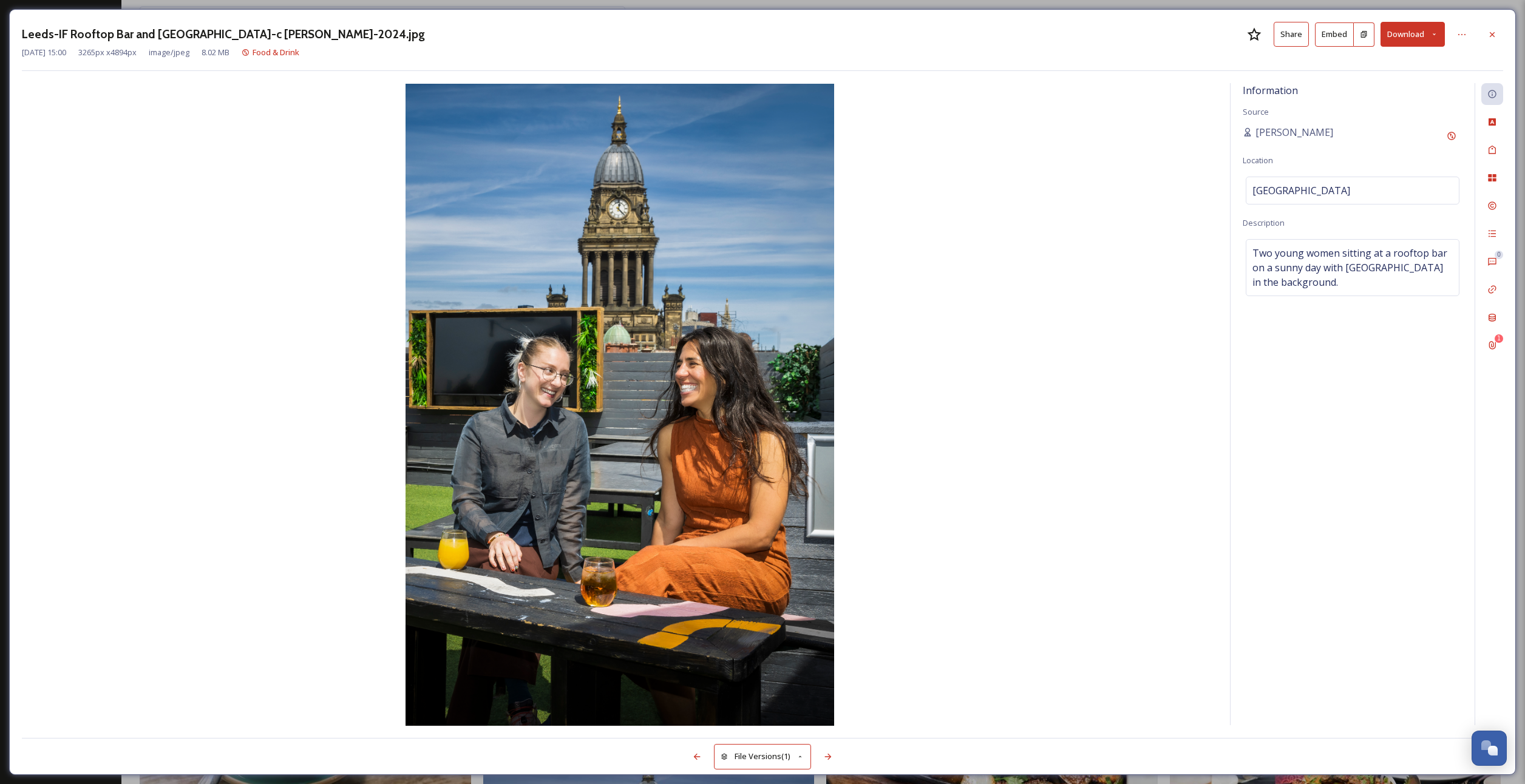
click at [1426, 35] on button "Download" at bounding box center [1412, 34] width 64 height 25
click at [1412, 63] on span "Download Original (3265 x 4894)" at bounding box center [1380, 62] width 115 height 12
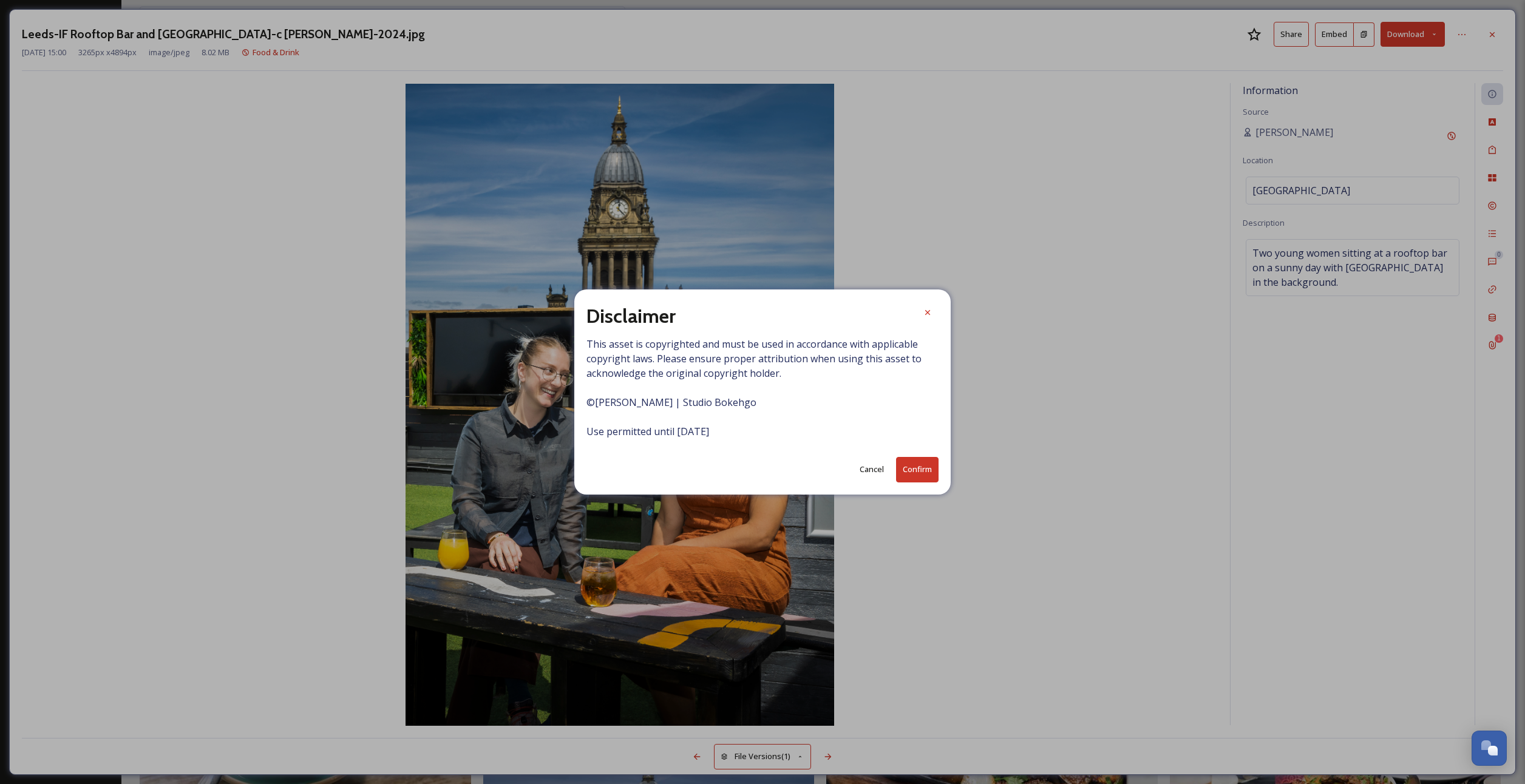
click at [912, 477] on button "Confirm" at bounding box center [917, 469] width 42 height 25
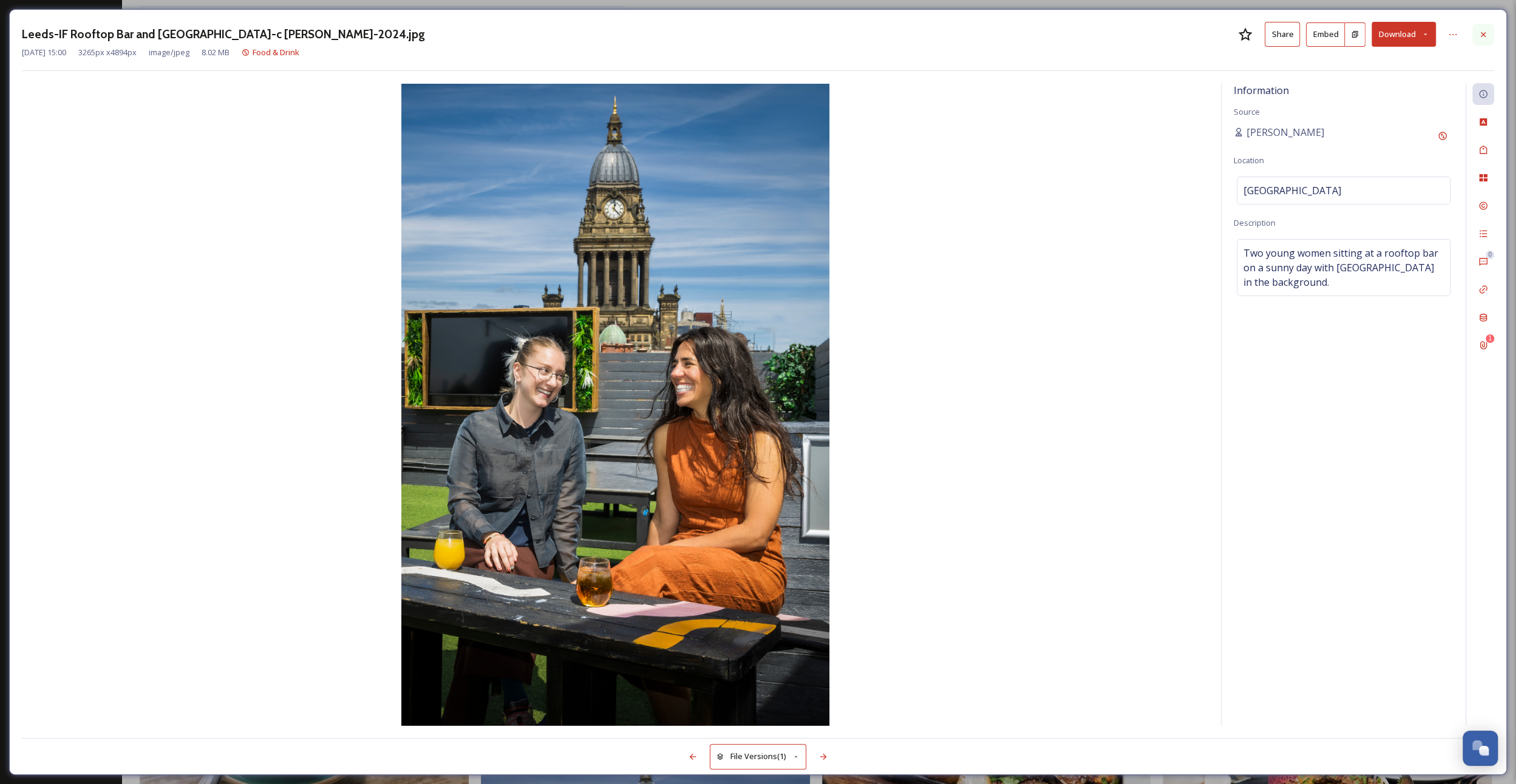
click at [1491, 34] on div at bounding box center [1483, 34] width 22 height 22
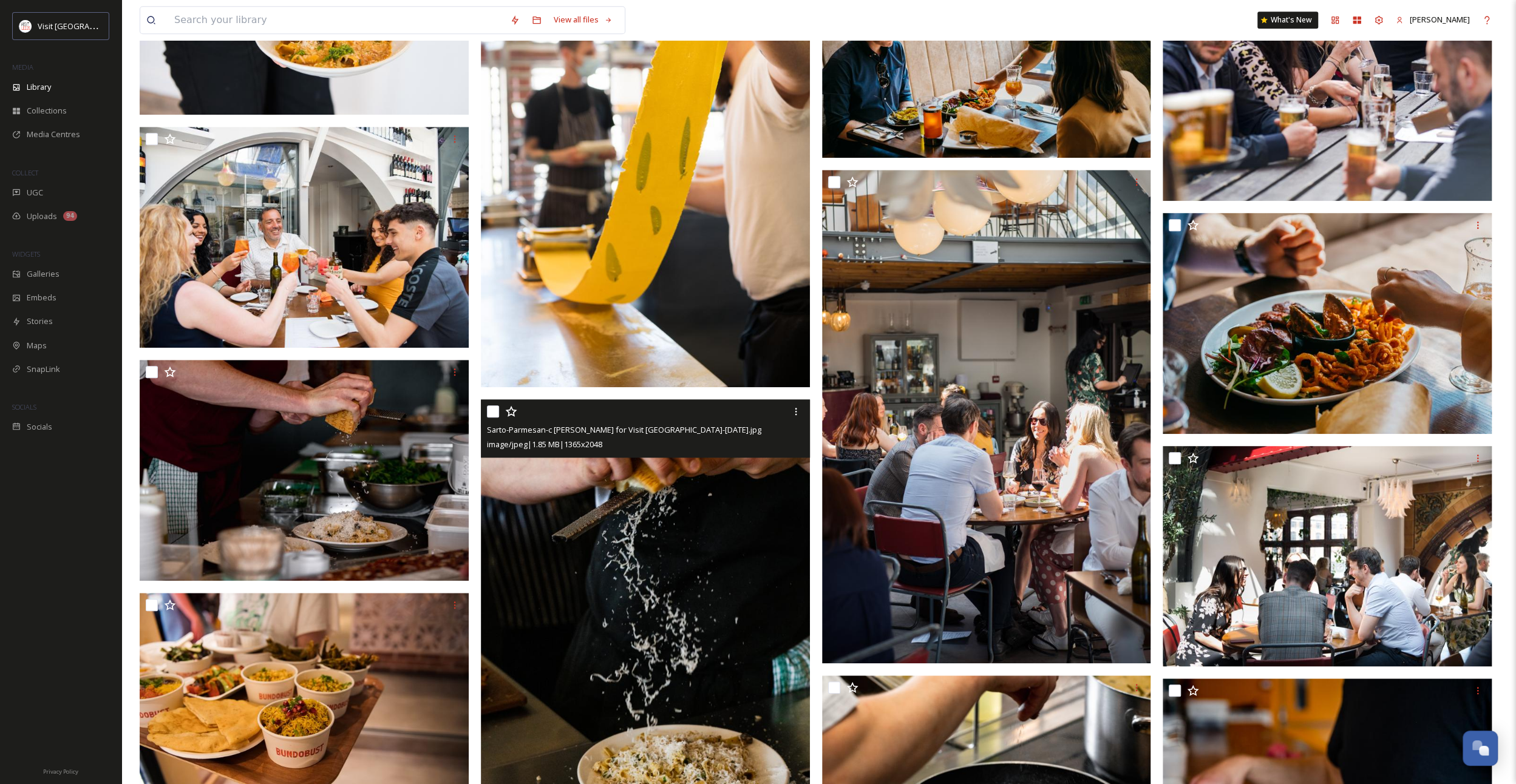
scroll to position [1020, 0]
